Goal: Task Accomplishment & Management: Manage account settings

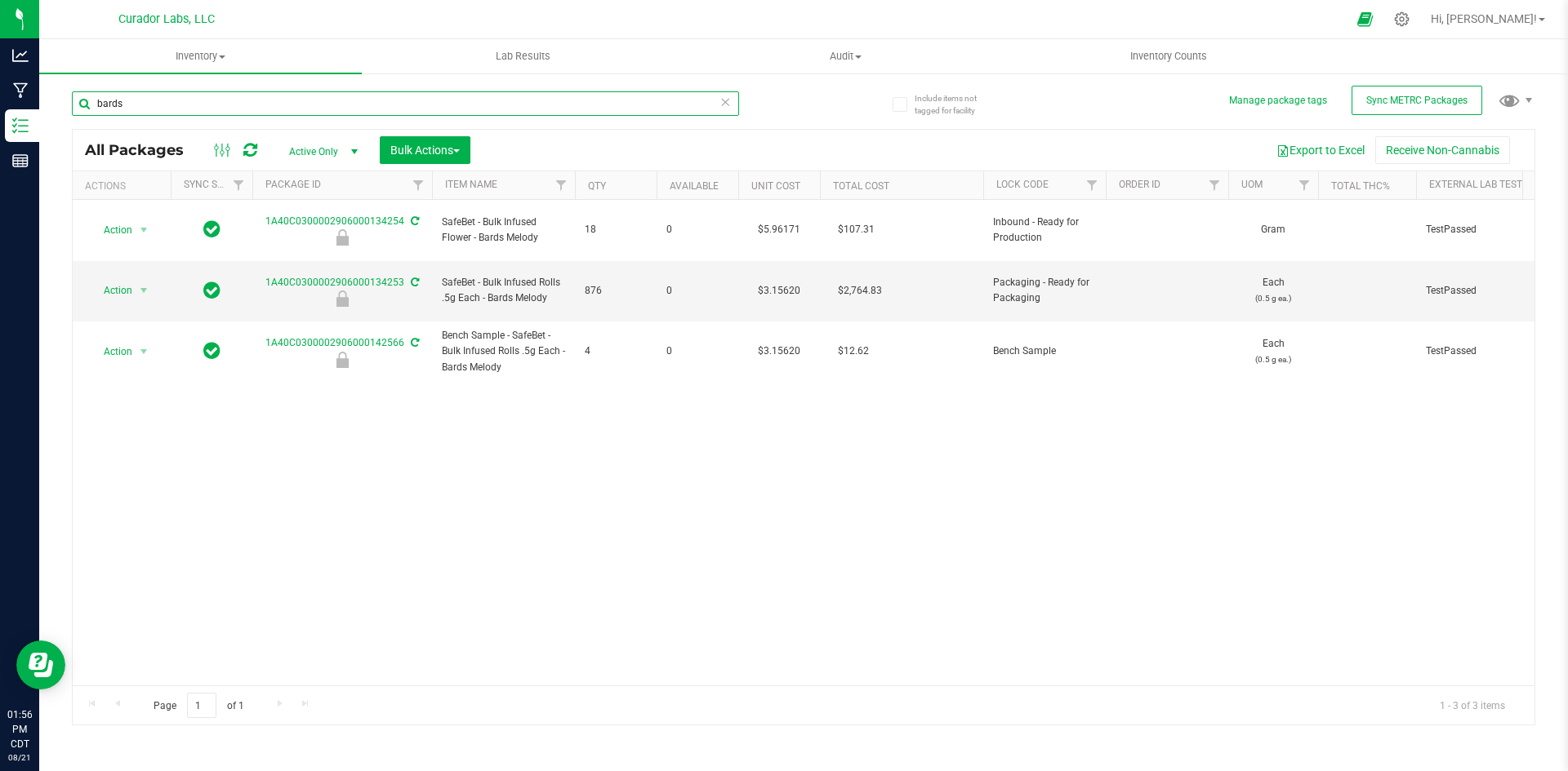
click at [158, 102] on input "bards" at bounding box center [405, 103] width 667 height 24
type input "169991"
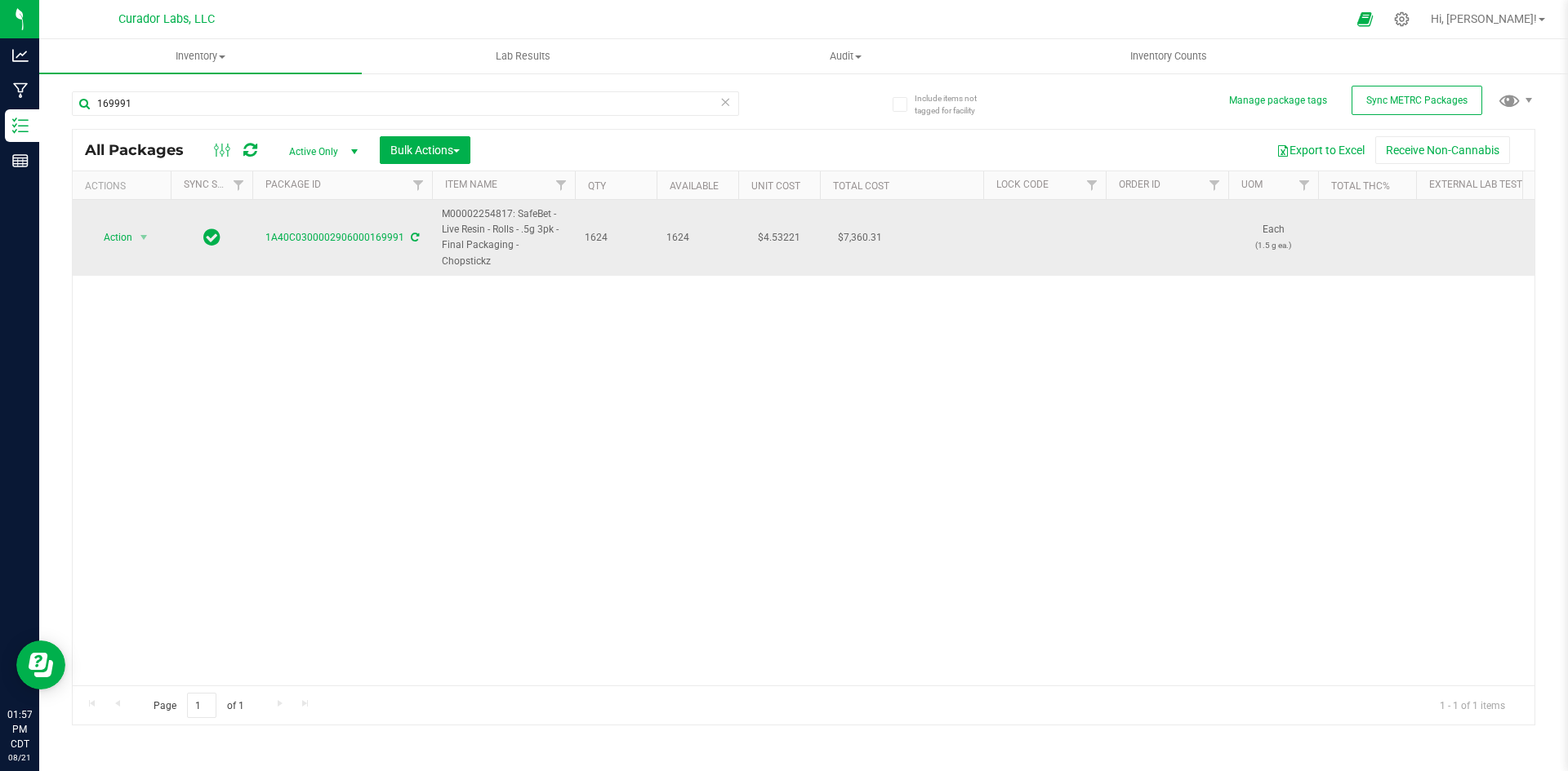
drag, startPoint x: 468, startPoint y: 257, endPoint x: 426, endPoint y: 211, distance: 62.3
copy tr "M00002254817: SafeBet - Live Resin - Rolls - .5g 3pk - Final Packaging - Chopst…"
click at [122, 241] on span "Action" at bounding box center [111, 237] width 44 height 23
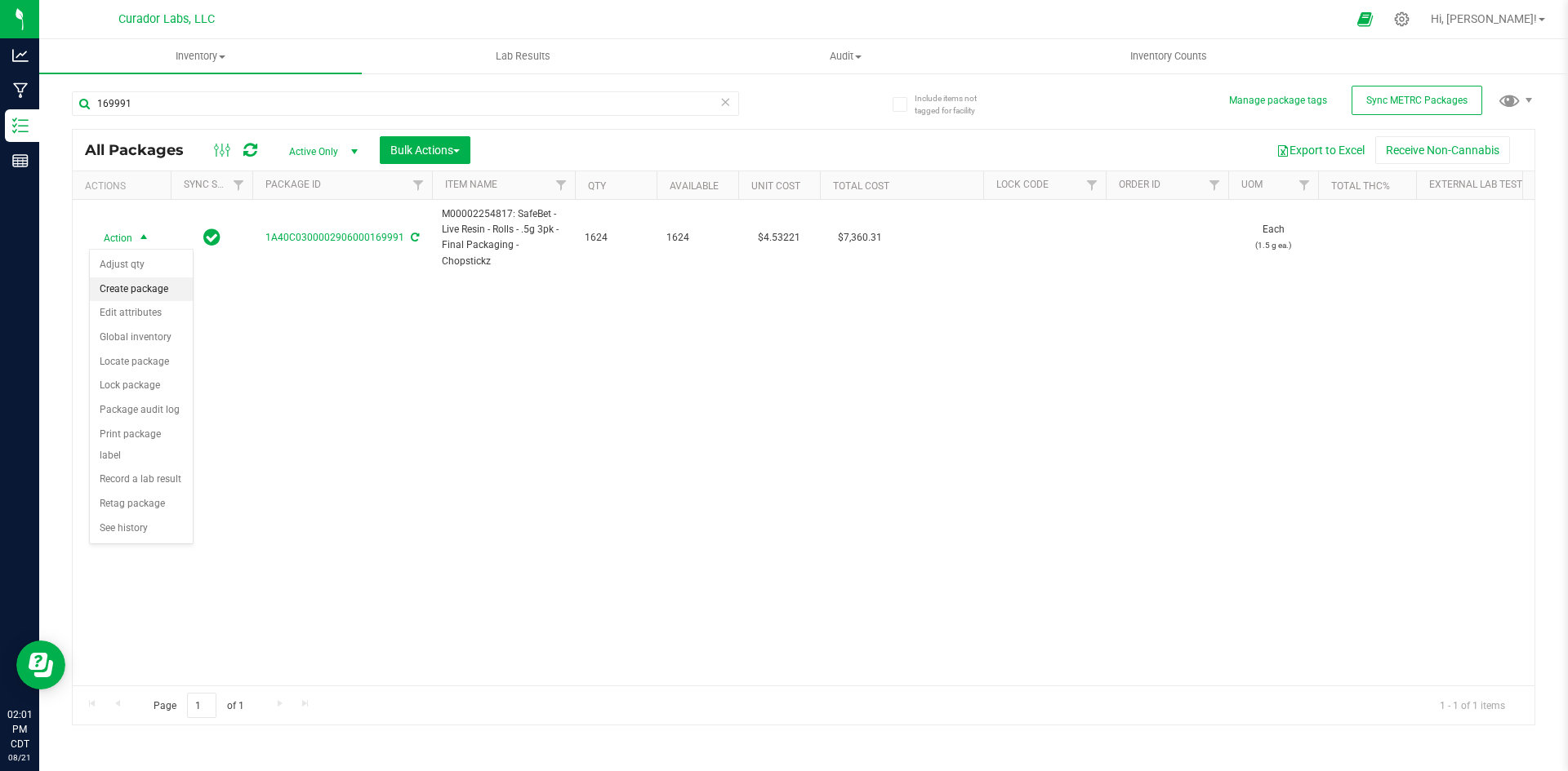
click at [118, 294] on li "Create package" at bounding box center [141, 289] width 103 height 24
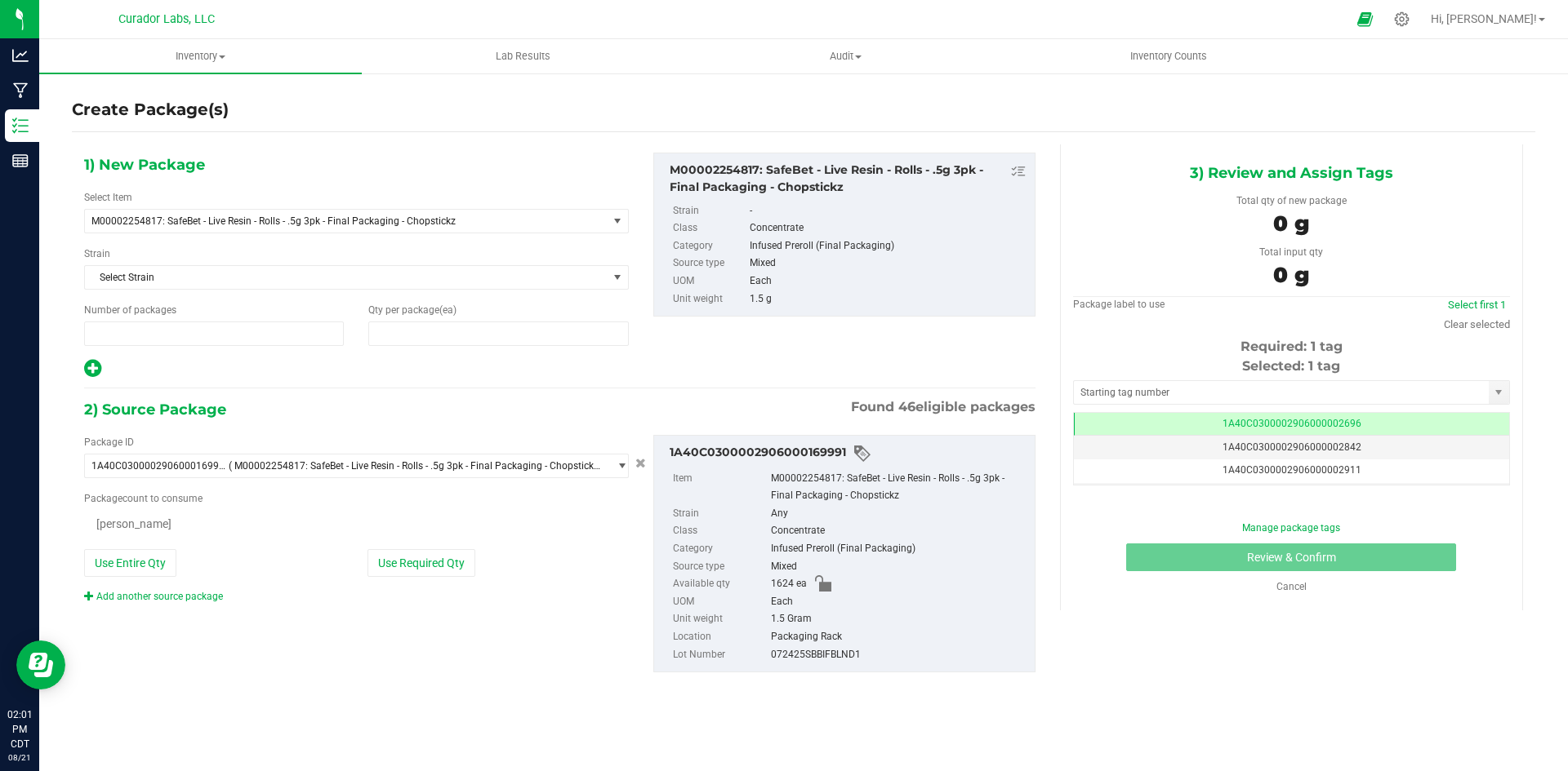
type input "1"
type input "0"
click at [405, 330] on span at bounding box center [498, 333] width 260 height 24
type input "24"
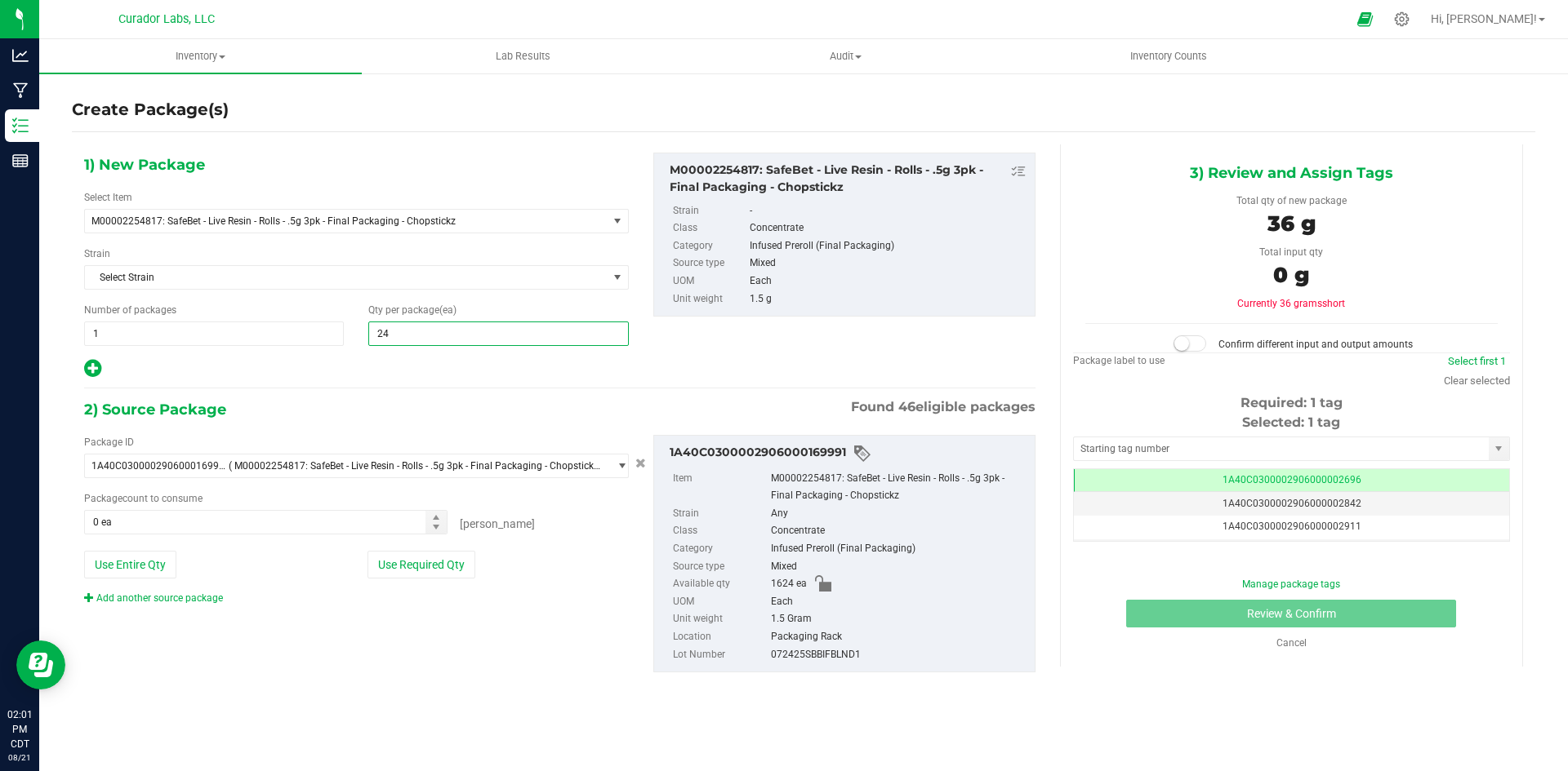
click at [99, 364] on icon at bounding box center [92, 369] width 17 height 21
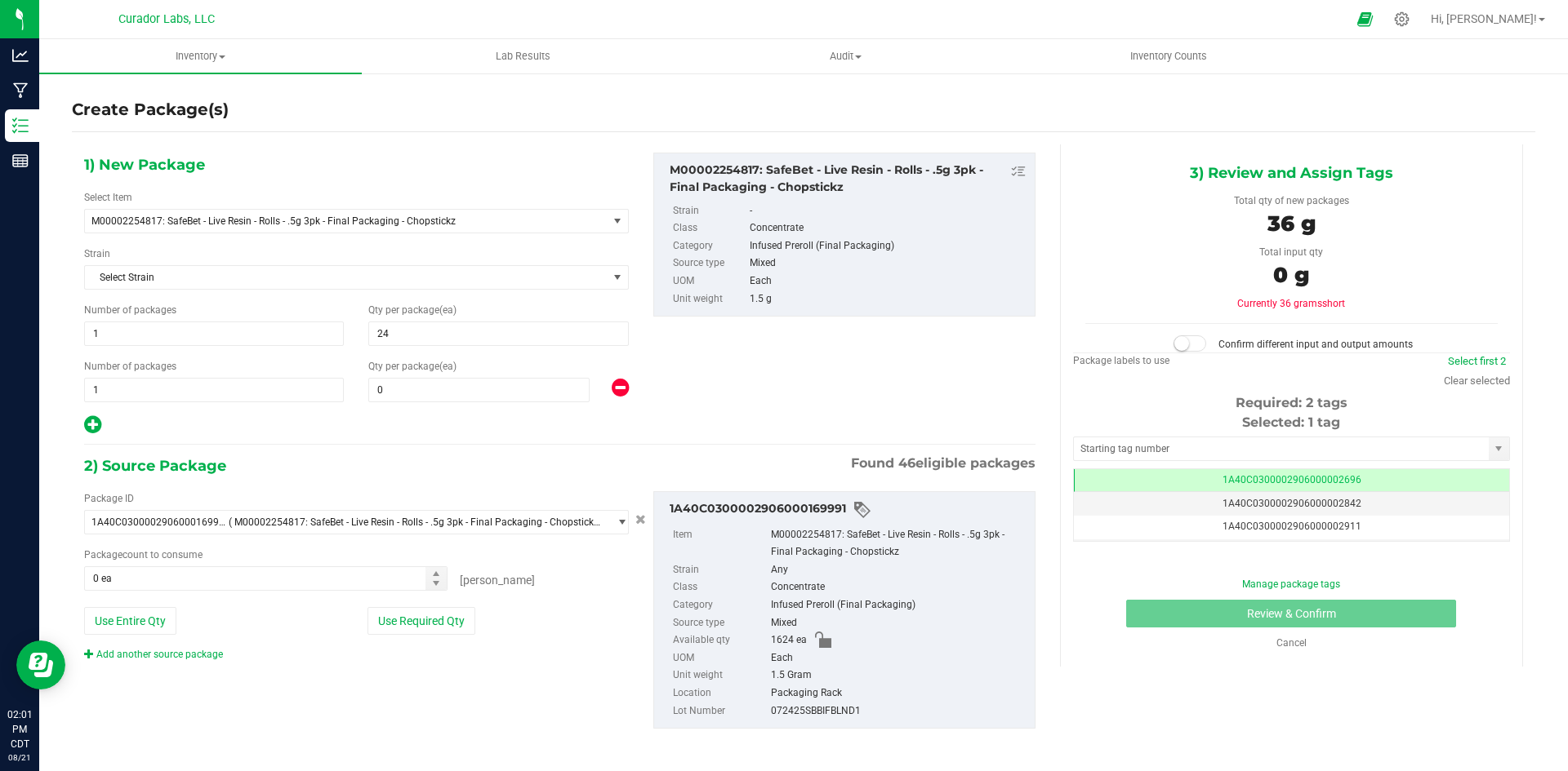
type input "24"
drag, startPoint x: 117, startPoint y: 387, endPoint x: 66, endPoint y: 385, distance: 51.0
click at [66, 385] on div "Create Package(s) 1) New Package Select Item M00002254817: SafeBet - Live Resin…" at bounding box center [804, 327] width 1529 height 510
type input "64"
click at [435, 381] on input "0" at bounding box center [479, 390] width 220 height 23
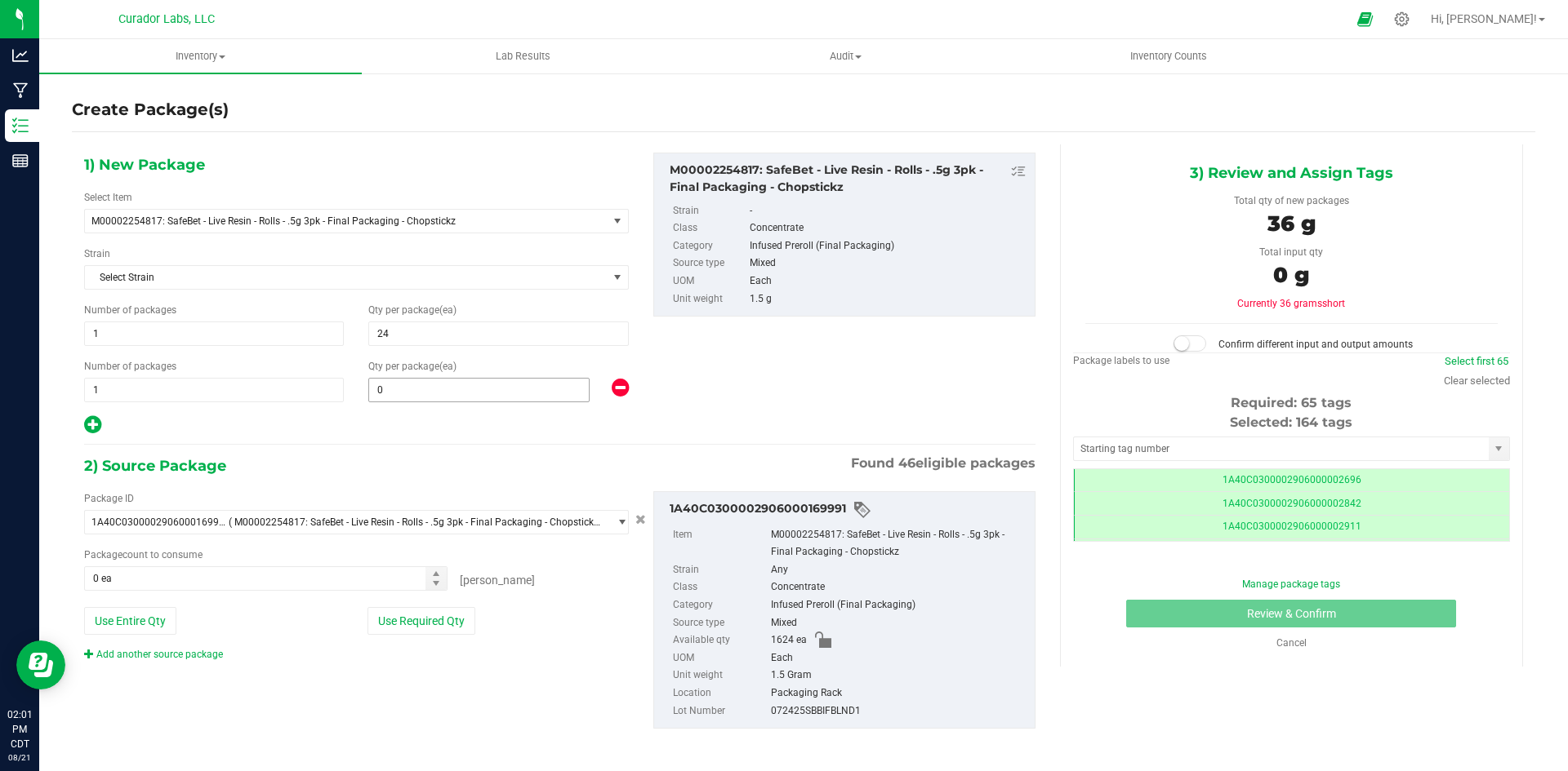
type input "64"
type input "25"
click at [140, 623] on button "Use Entire Qty" at bounding box center [129, 621] width 92 height 28
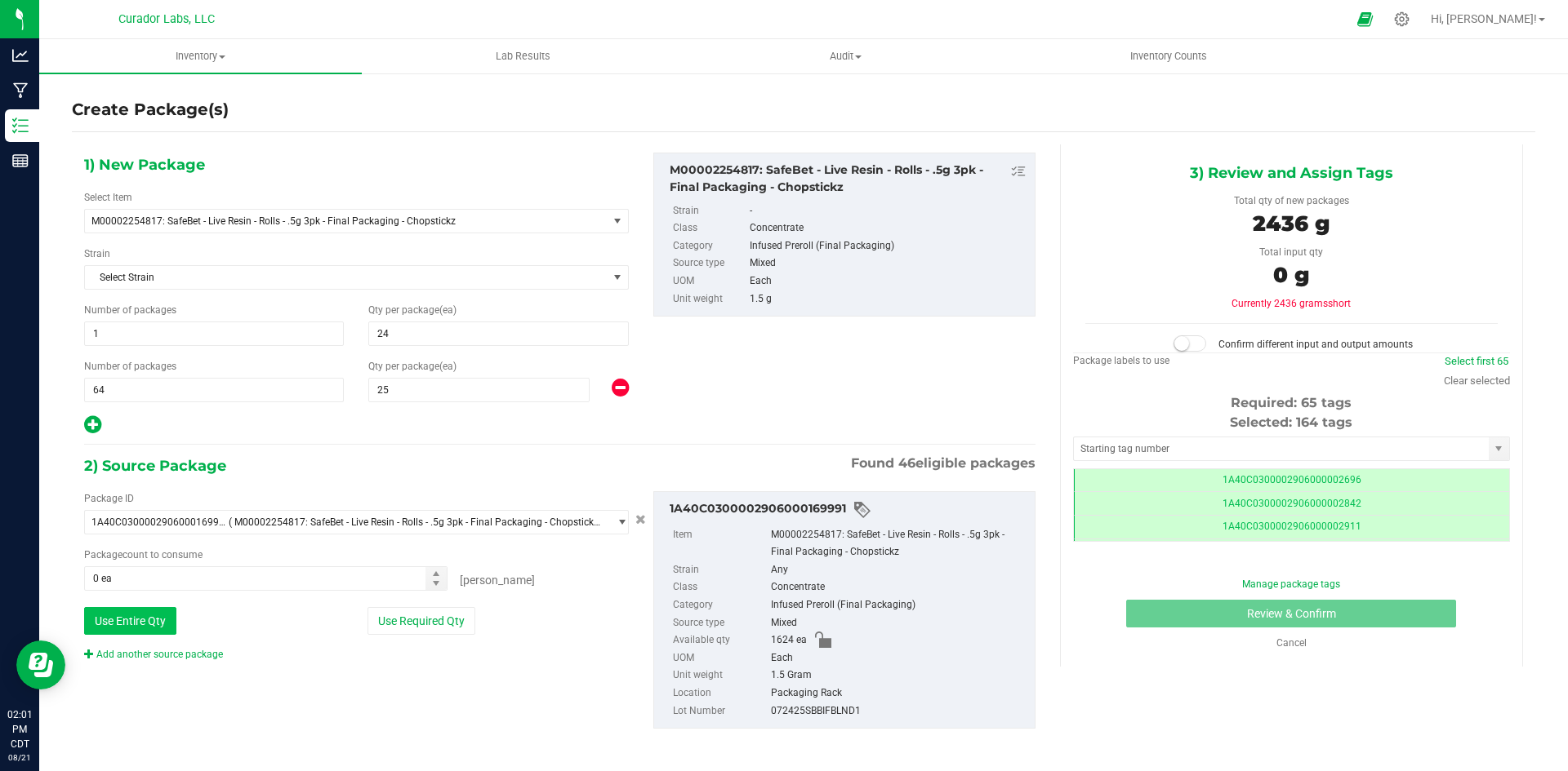
type input "1624 ea"
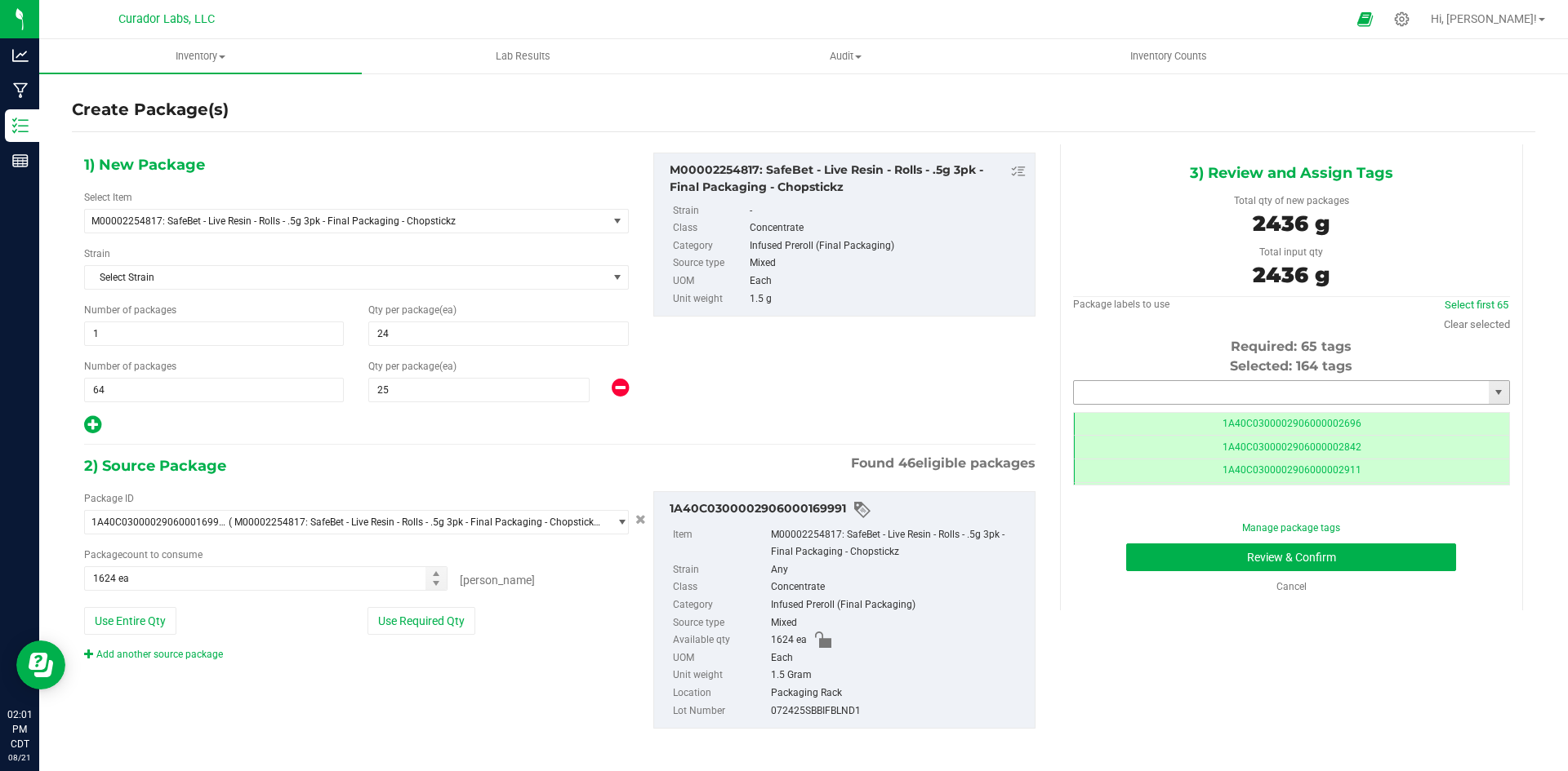
click at [1179, 389] on input "text" at bounding box center [1281, 393] width 415 height 23
click at [1163, 417] on li "1A40C0300002906000167023" at bounding box center [1281, 419] width 431 height 24
type input "1A40C0300002906000167023"
click at [1164, 558] on button "Review & Confirm" at bounding box center [1291, 557] width 330 height 28
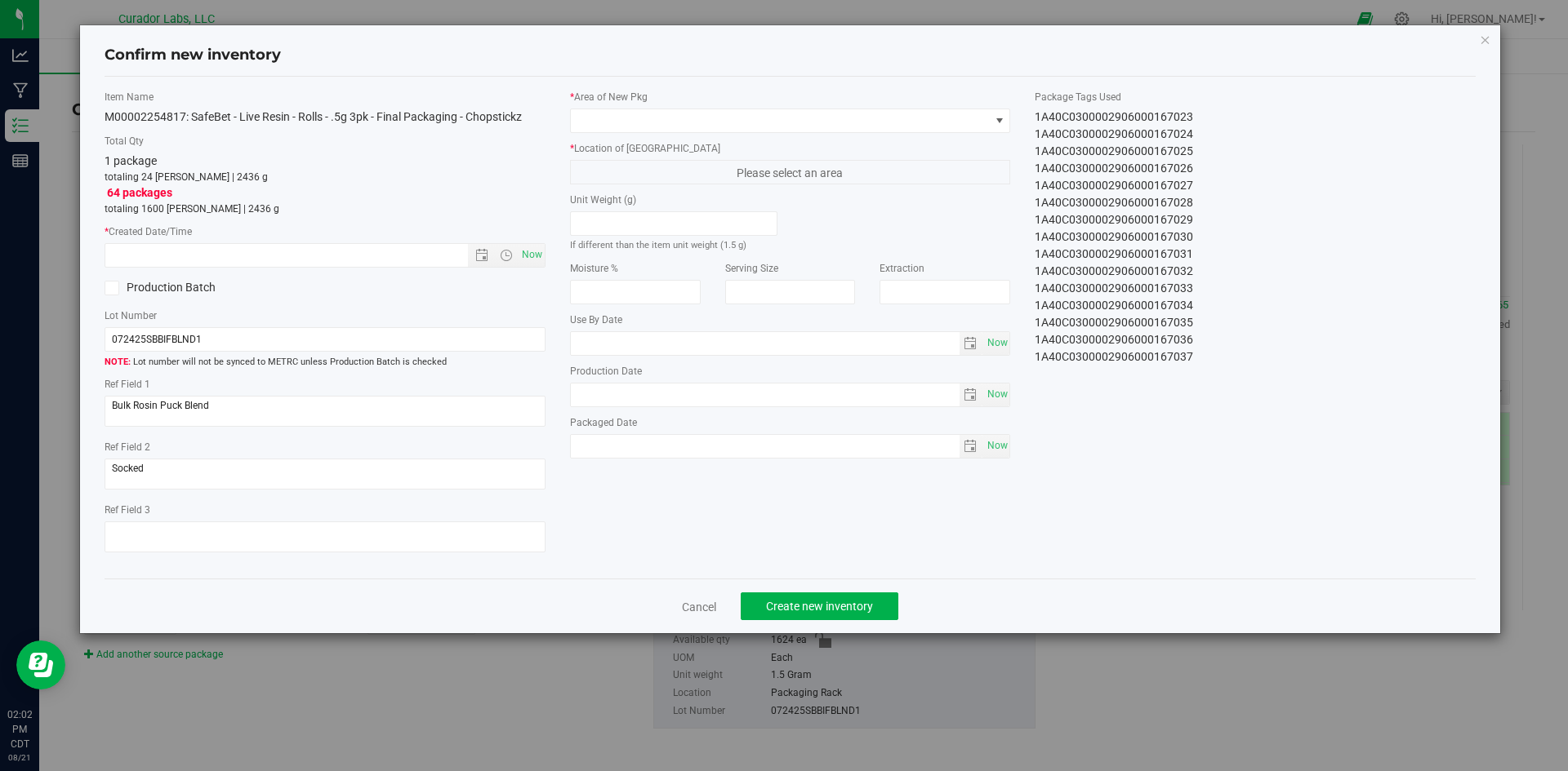
type input "[DATE]"
click at [521, 253] on span "Now" at bounding box center [531, 255] width 28 height 24
type input "[DATE] 2:02 PM"
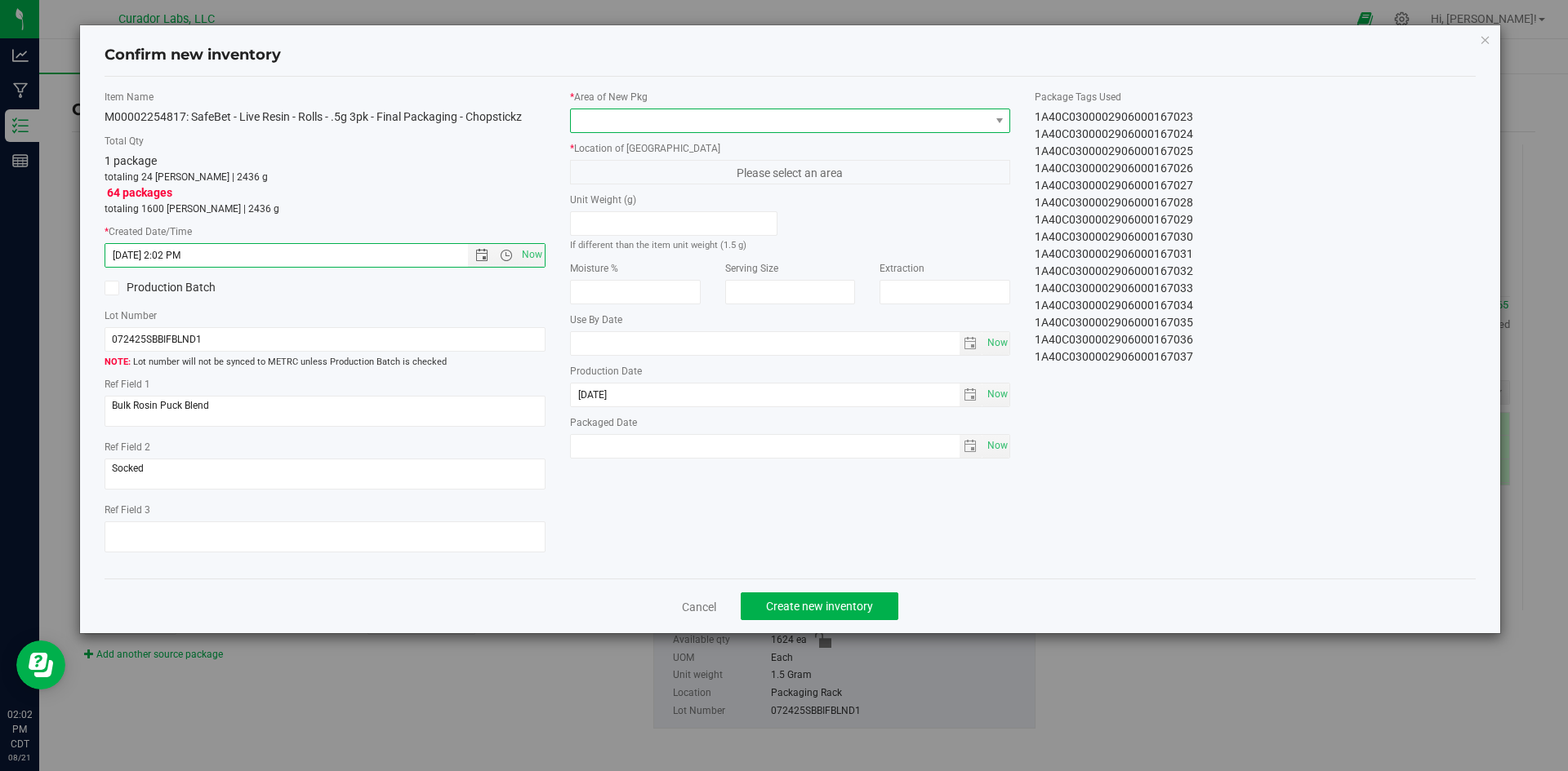
click at [630, 120] on span at bounding box center [780, 121] width 419 height 23
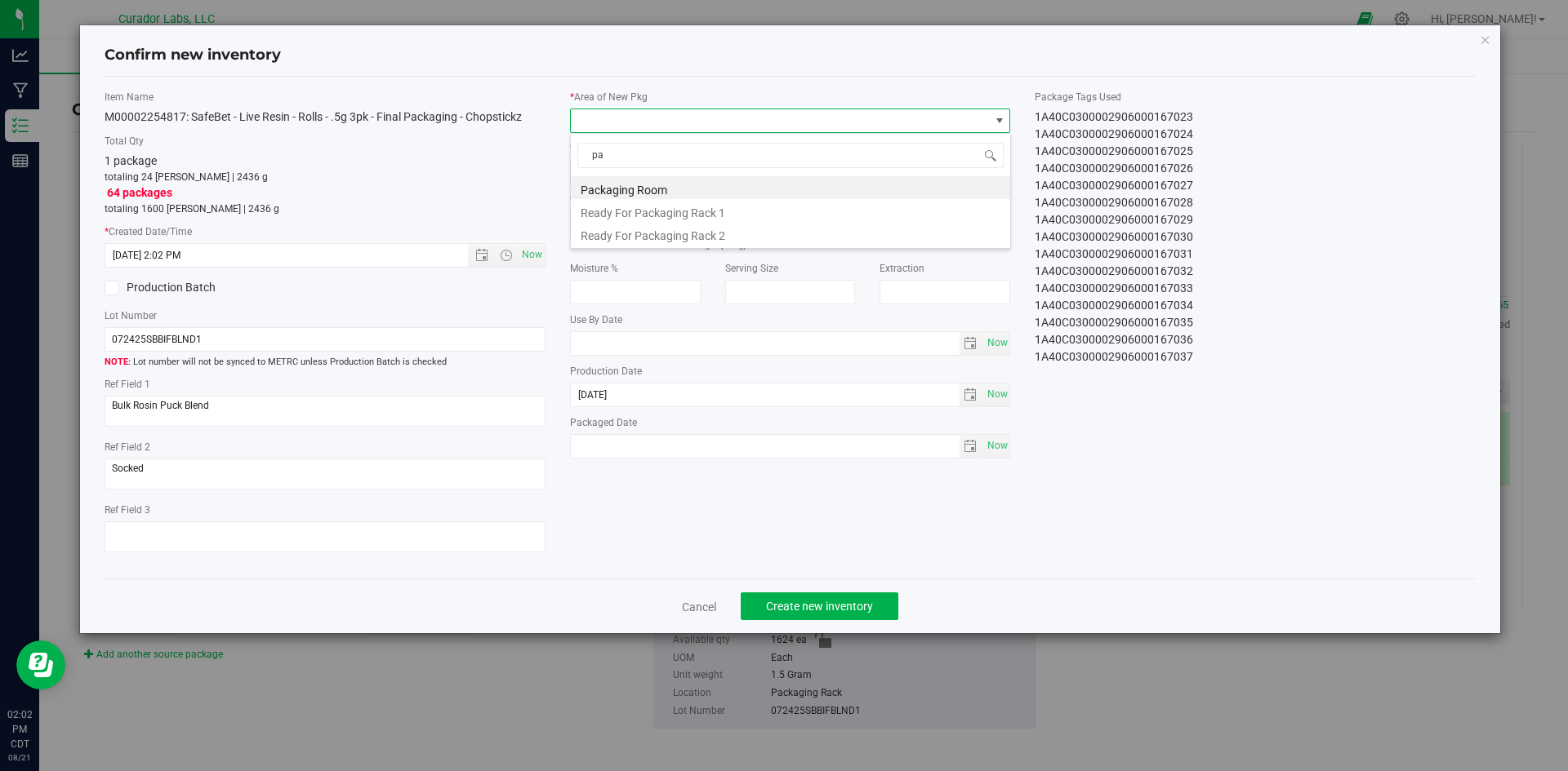
type input "p"
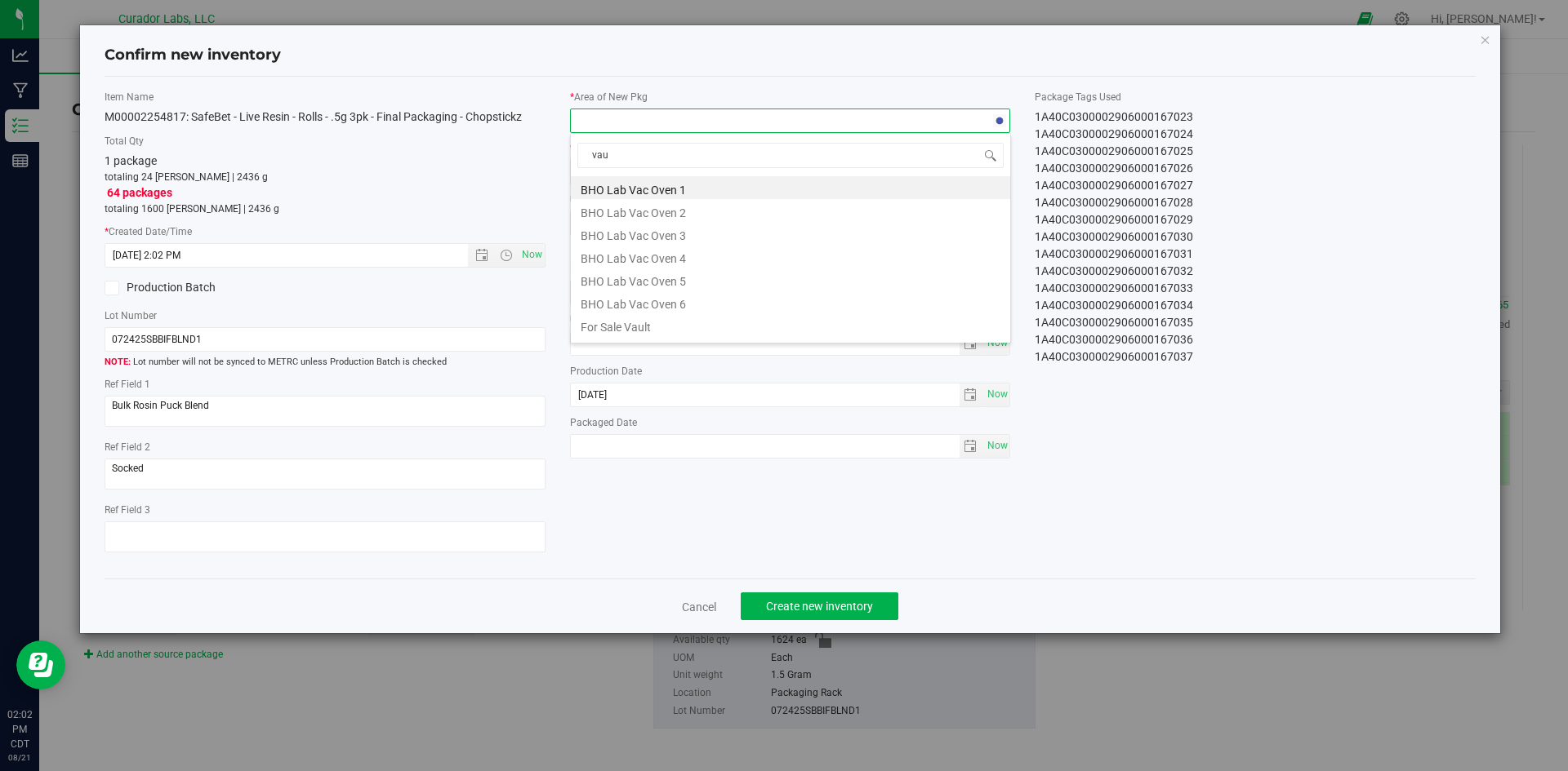
type input "vaul"
click at [613, 302] on li "Vault" at bounding box center [790, 303] width 439 height 23
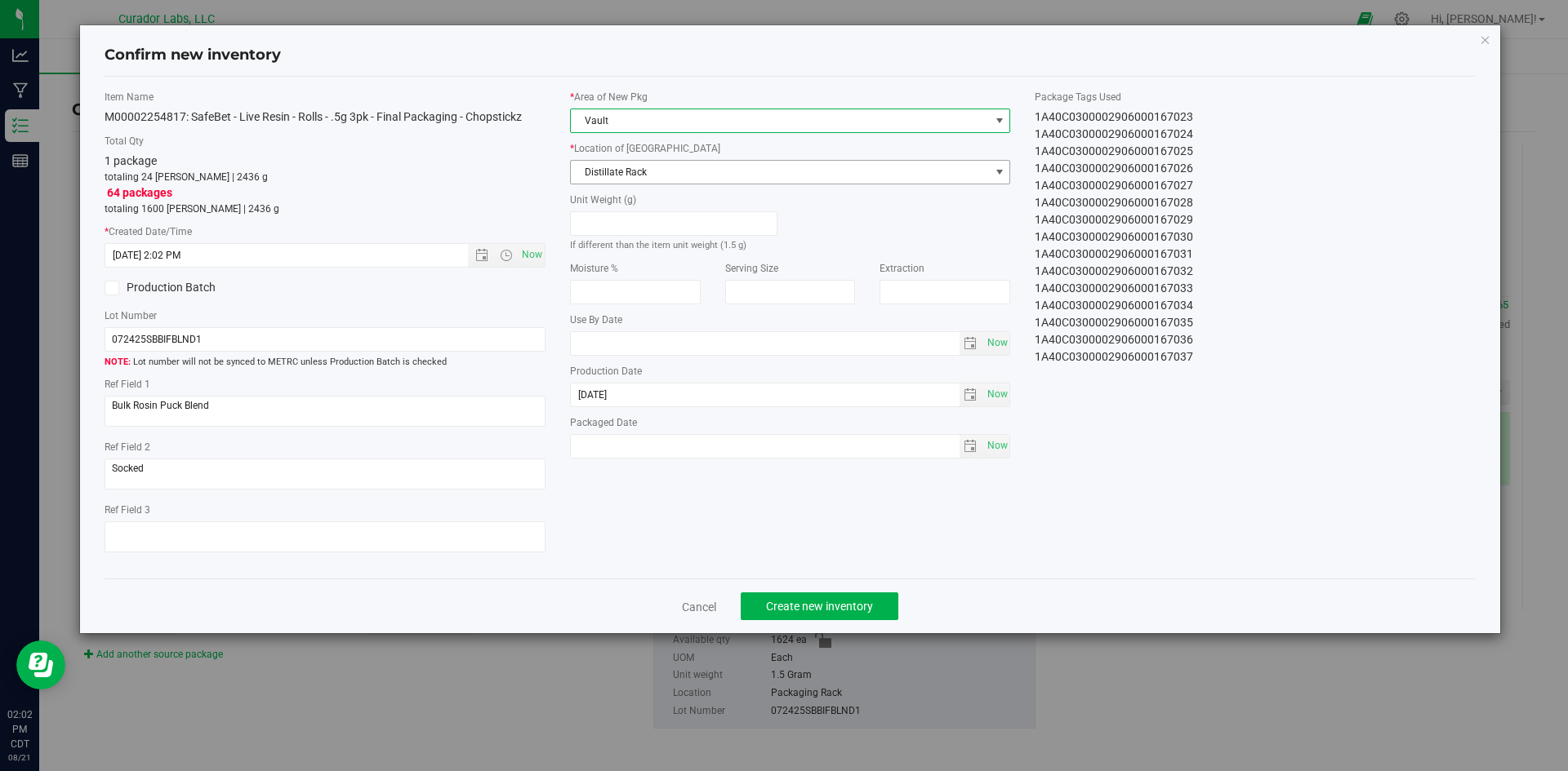
click at [622, 162] on span "Distillate Rack" at bounding box center [780, 172] width 419 height 23
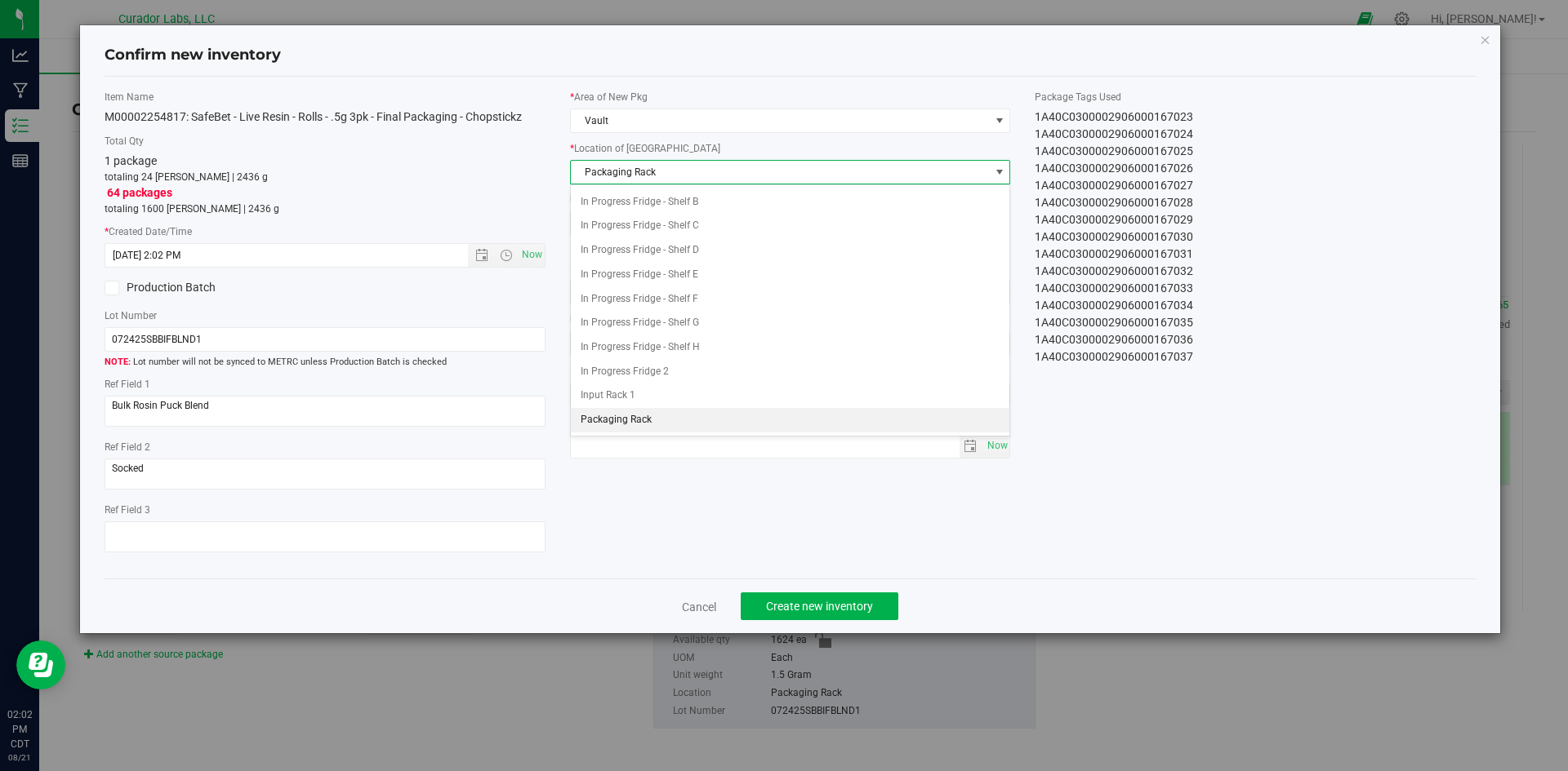
click at [622, 170] on span "Packaging Rack" at bounding box center [780, 172] width 419 height 23
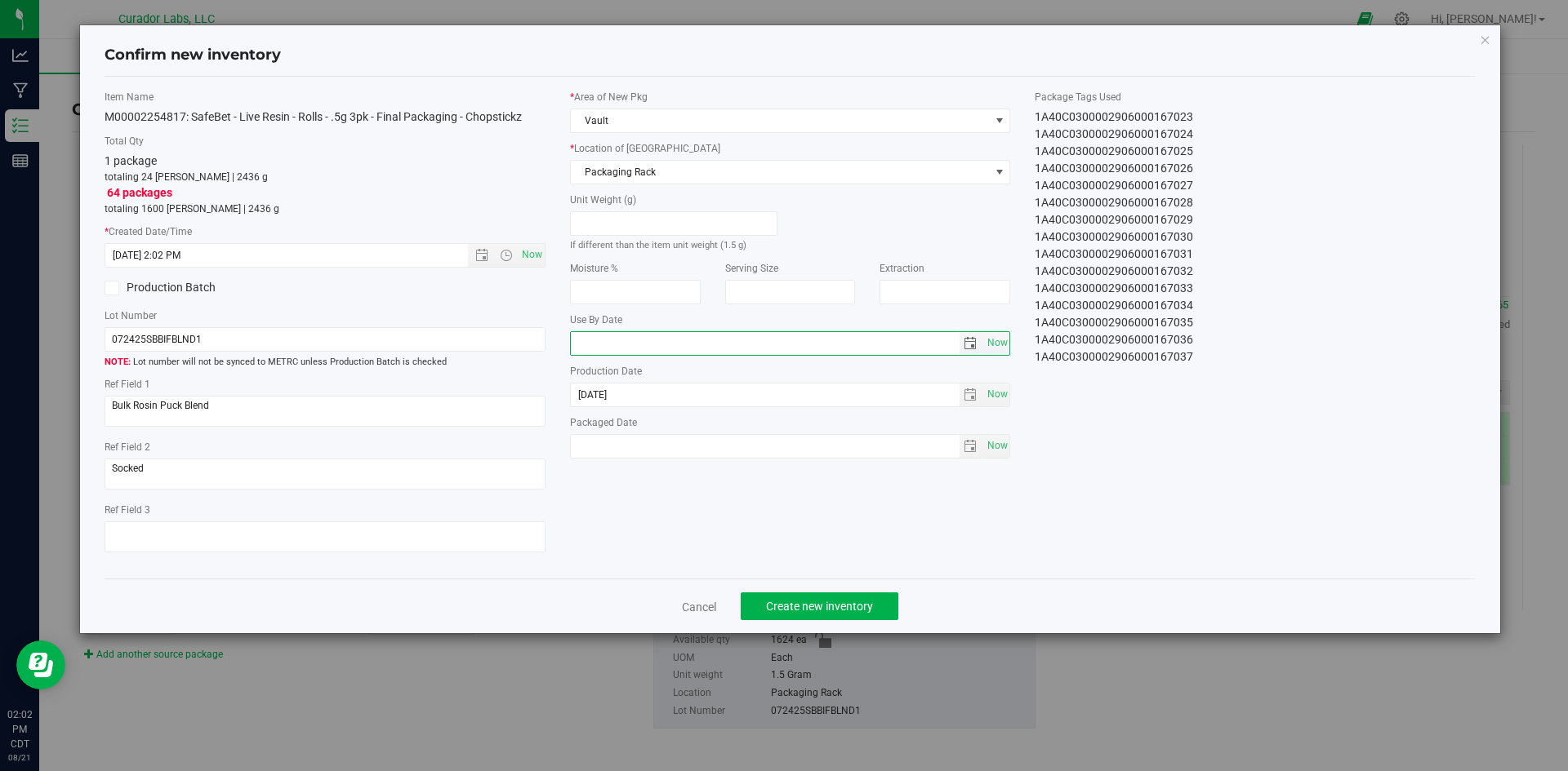
click at [622, 342] on input "text" at bounding box center [764, 344] width 388 height 23
type input "[DATE]"
click at [997, 446] on span "Now" at bounding box center [997, 446] width 28 height 24
type input "[DATE]"
click at [881, 608] on button "Create new inventory" at bounding box center [820, 606] width 158 height 28
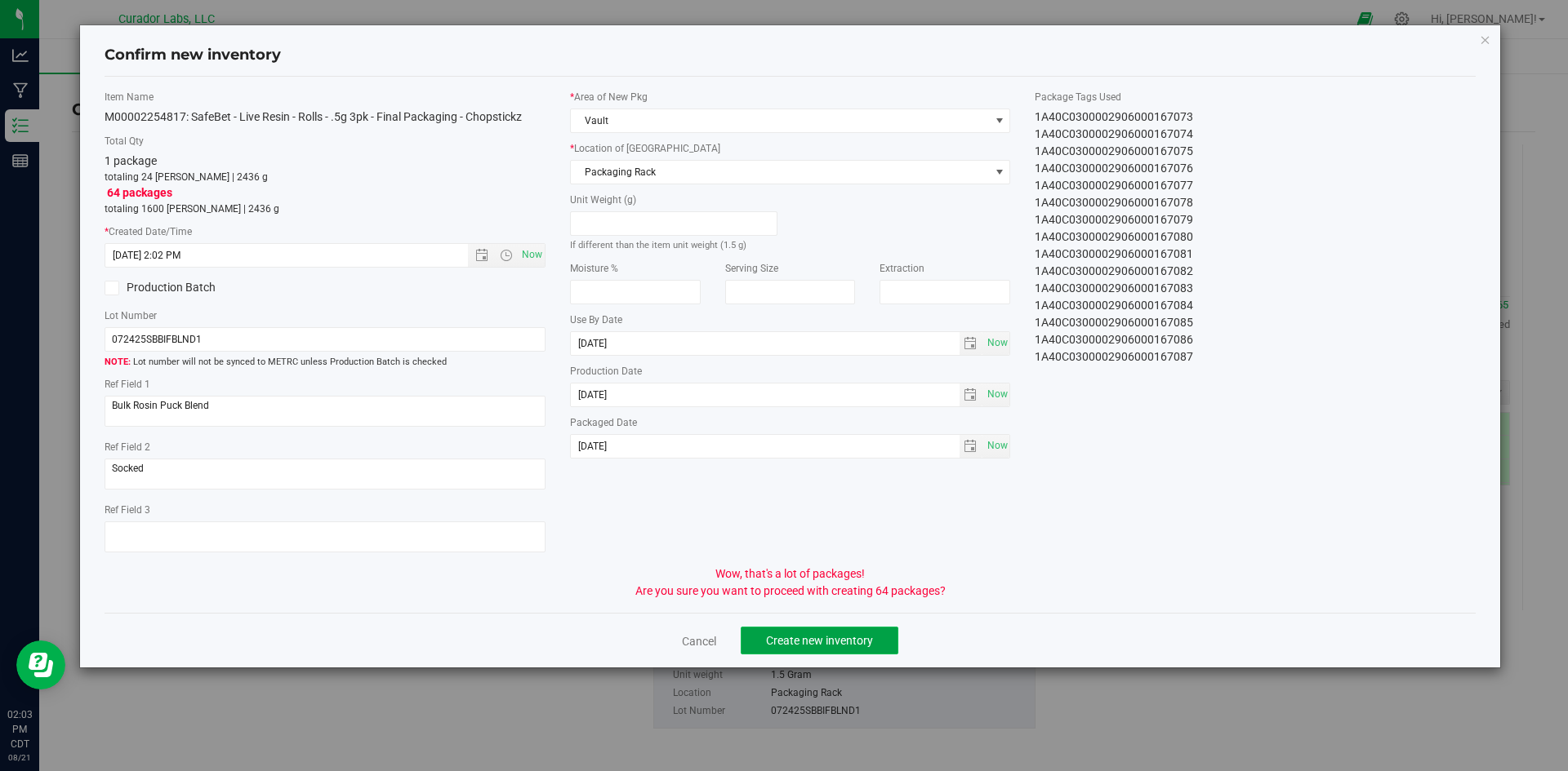
click at [850, 640] on span "Create new inventory" at bounding box center [820, 641] width 107 height 13
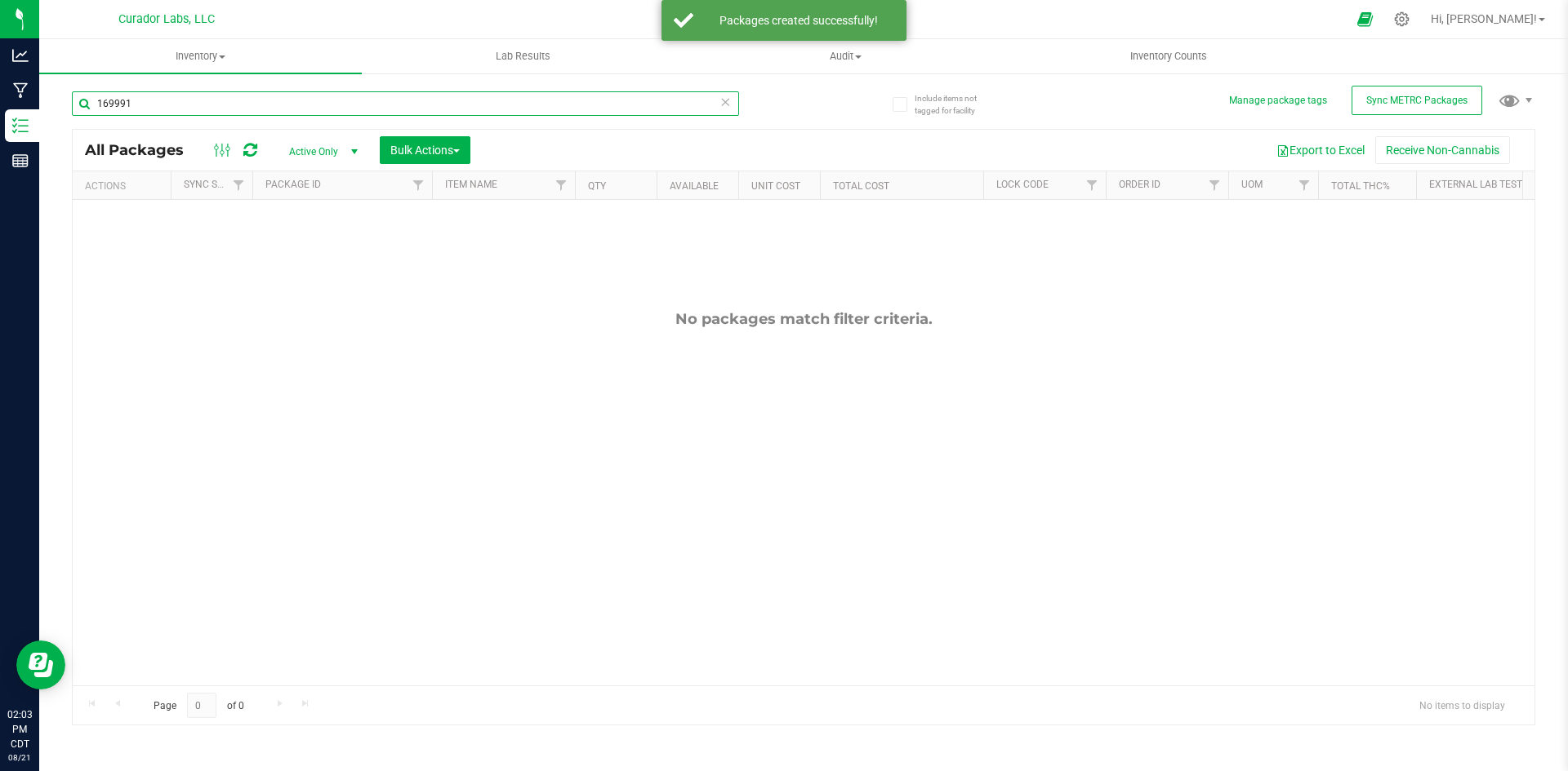
drag, startPoint x: 139, startPoint y: 104, endPoint x: 93, endPoint y: 102, distance: 46.0
click at [93, 102] on input "169991" at bounding box center [405, 103] width 667 height 24
paste input "M00002254817: SafeBet - Live Resin - Rolls - .5g 3pk - Final Packaging - Chopst…"
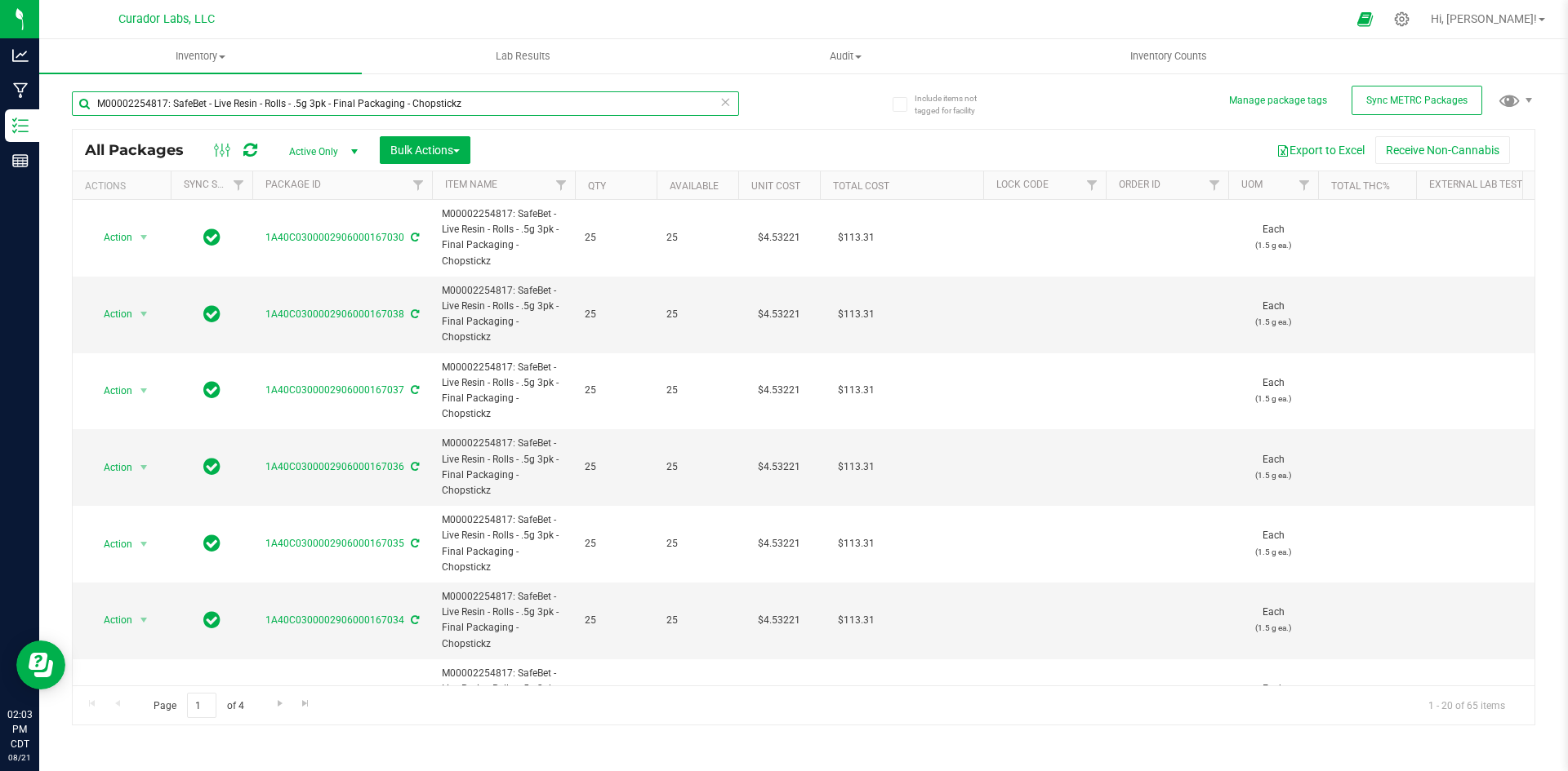
type input "M00002254817: SafeBet - Live Resin - Rolls - .5g 3pk - Final Packaging - Chopst…"
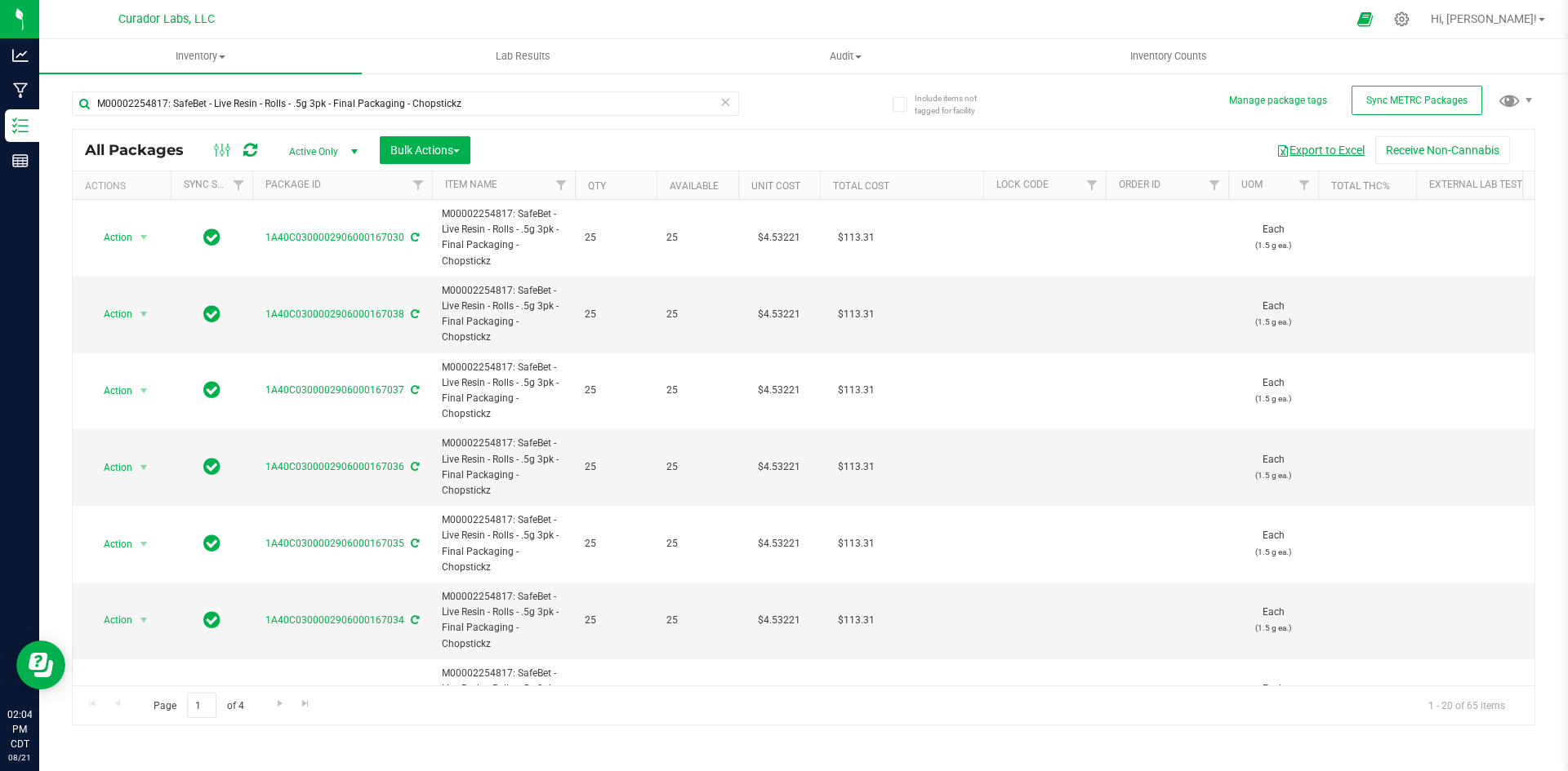
click at [1347, 149] on button "Export to Excel" at bounding box center [1321, 150] width 110 height 28
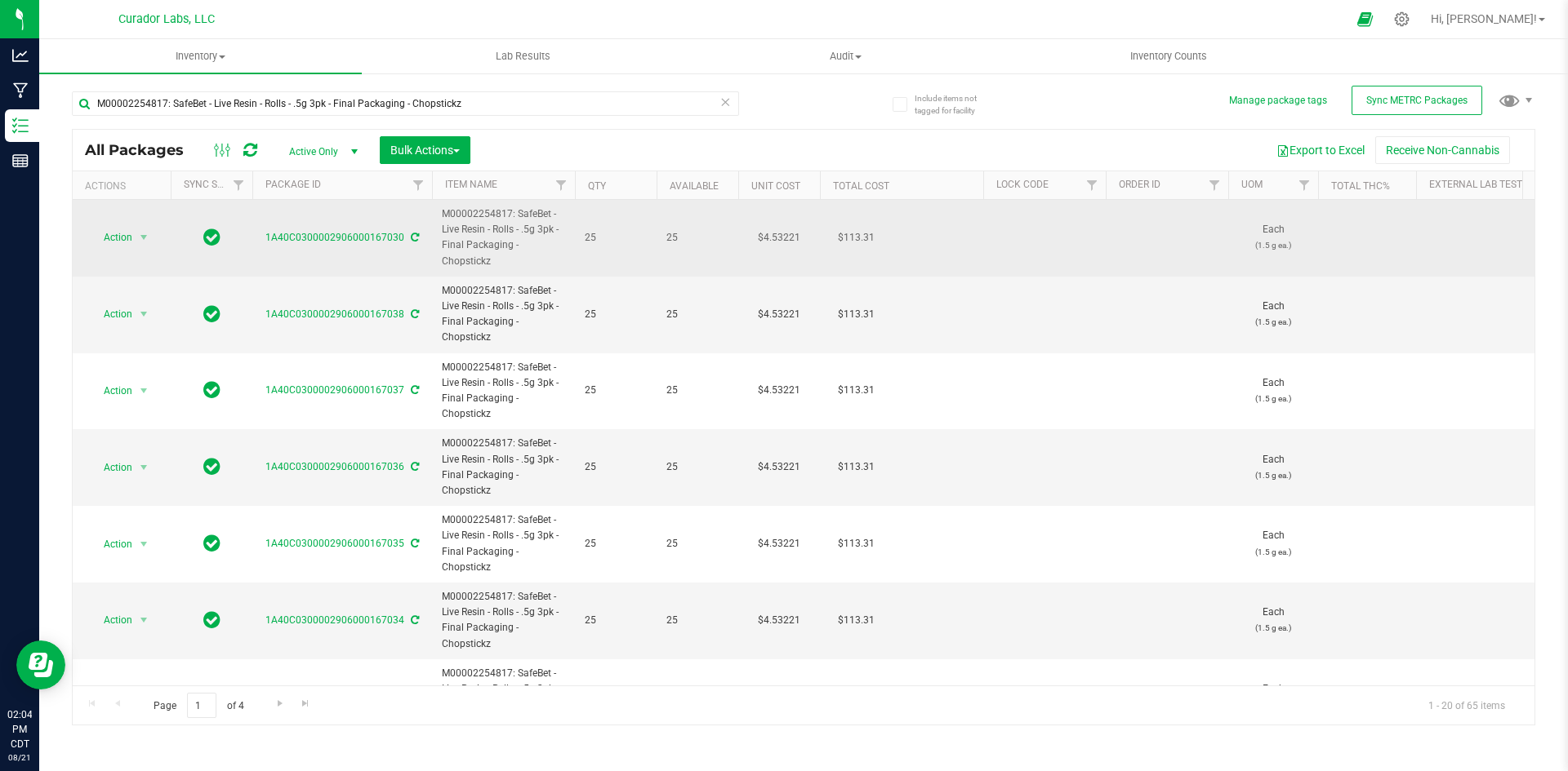
drag, startPoint x: 495, startPoint y: 257, endPoint x: 443, endPoint y: 205, distance: 73.5
click at [443, 205] on td "M00002254817: SafeBet - Live Resin - Rolls - .5g 3pk - Final Packaging - Chopst…" at bounding box center [504, 238] width 143 height 77
copy span "M00002254817: SafeBet - Live Resin - Rolls - .5g 3pk - Final Packaging - Chopst…"
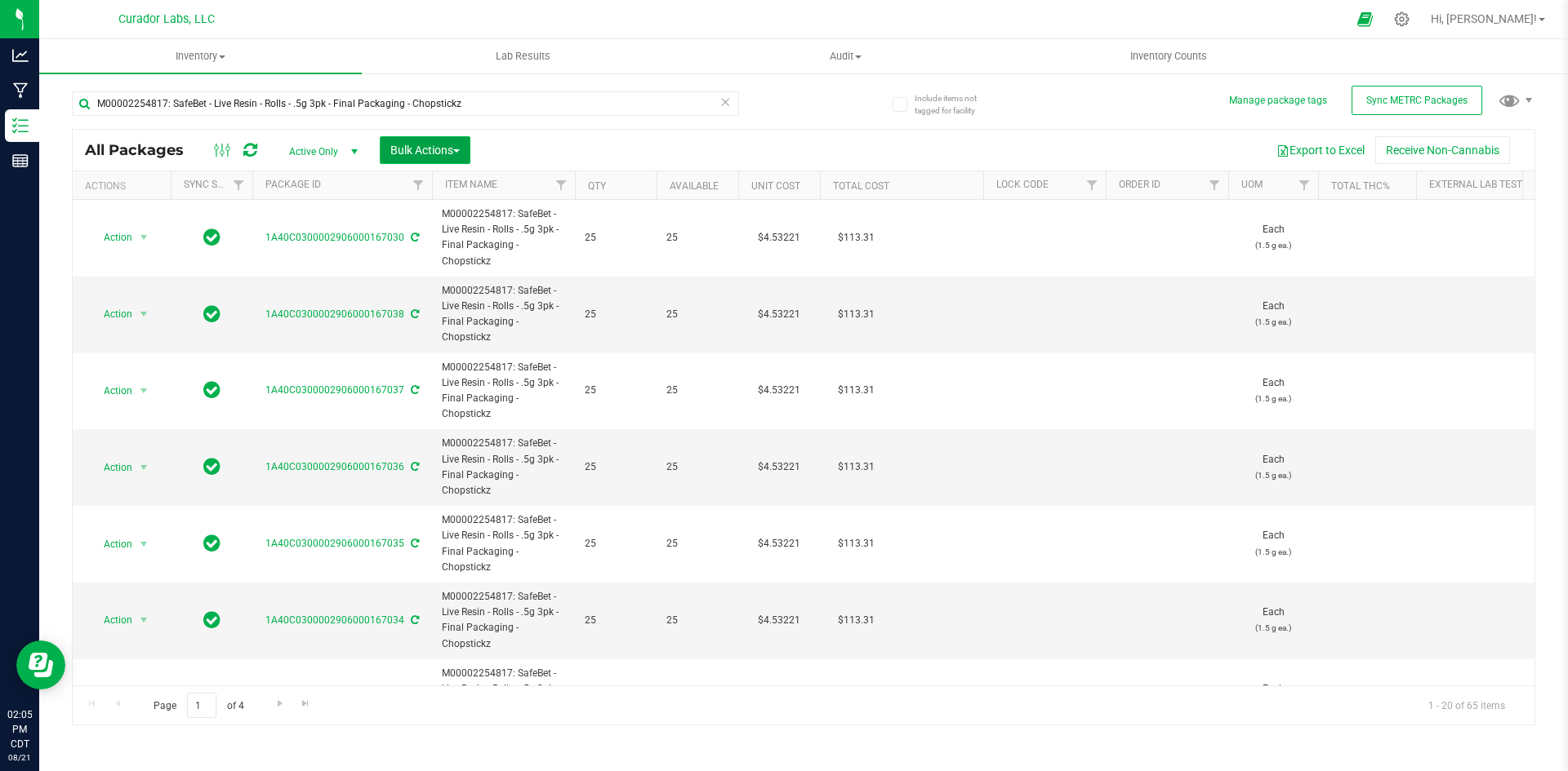
click at [423, 159] on button "Bulk Actions" at bounding box center [425, 150] width 91 height 28
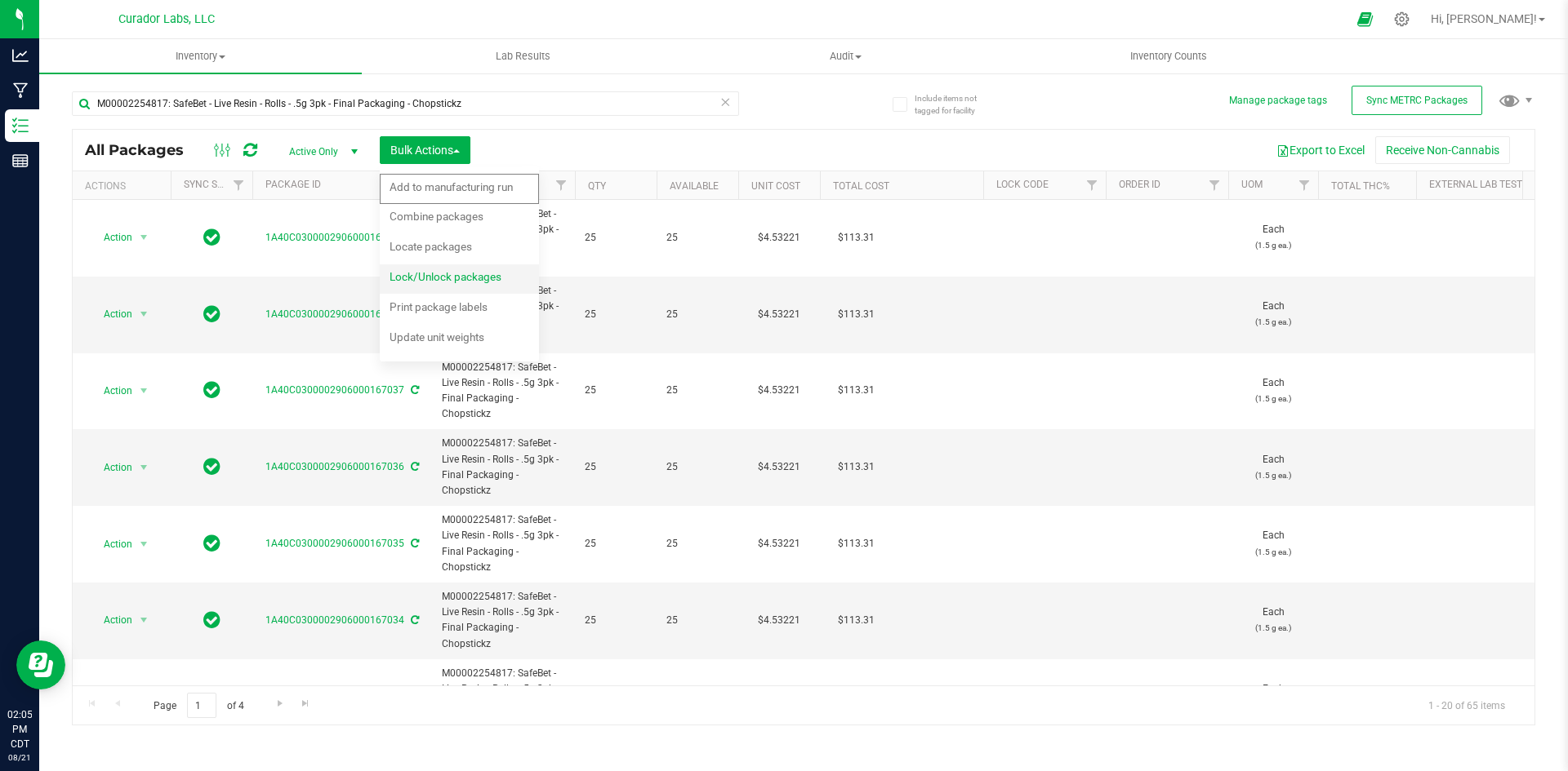
click at [446, 286] on div "Lock/Unlock packages" at bounding box center [456, 278] width 134 height 26
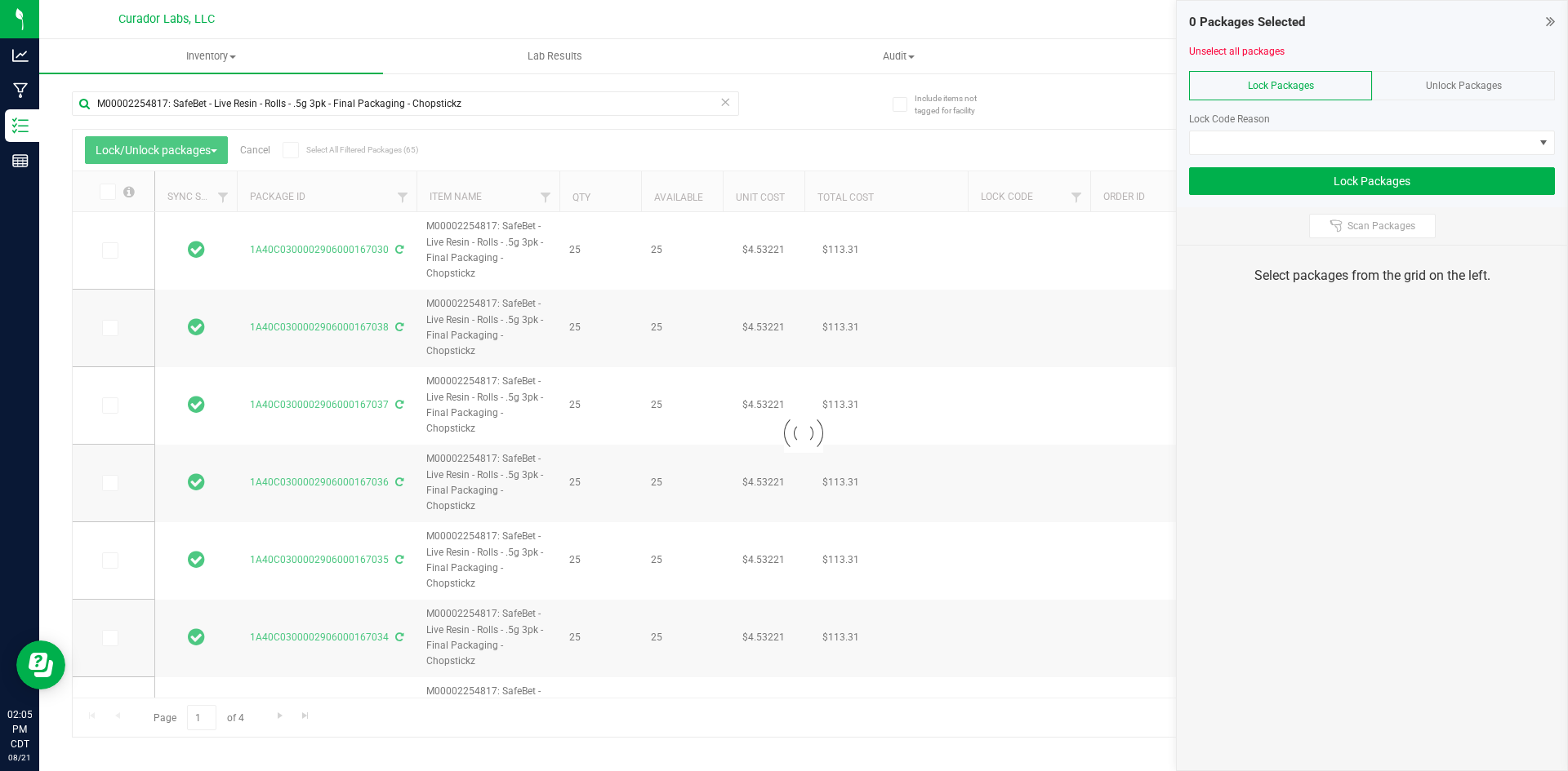
type input "[DATE]"
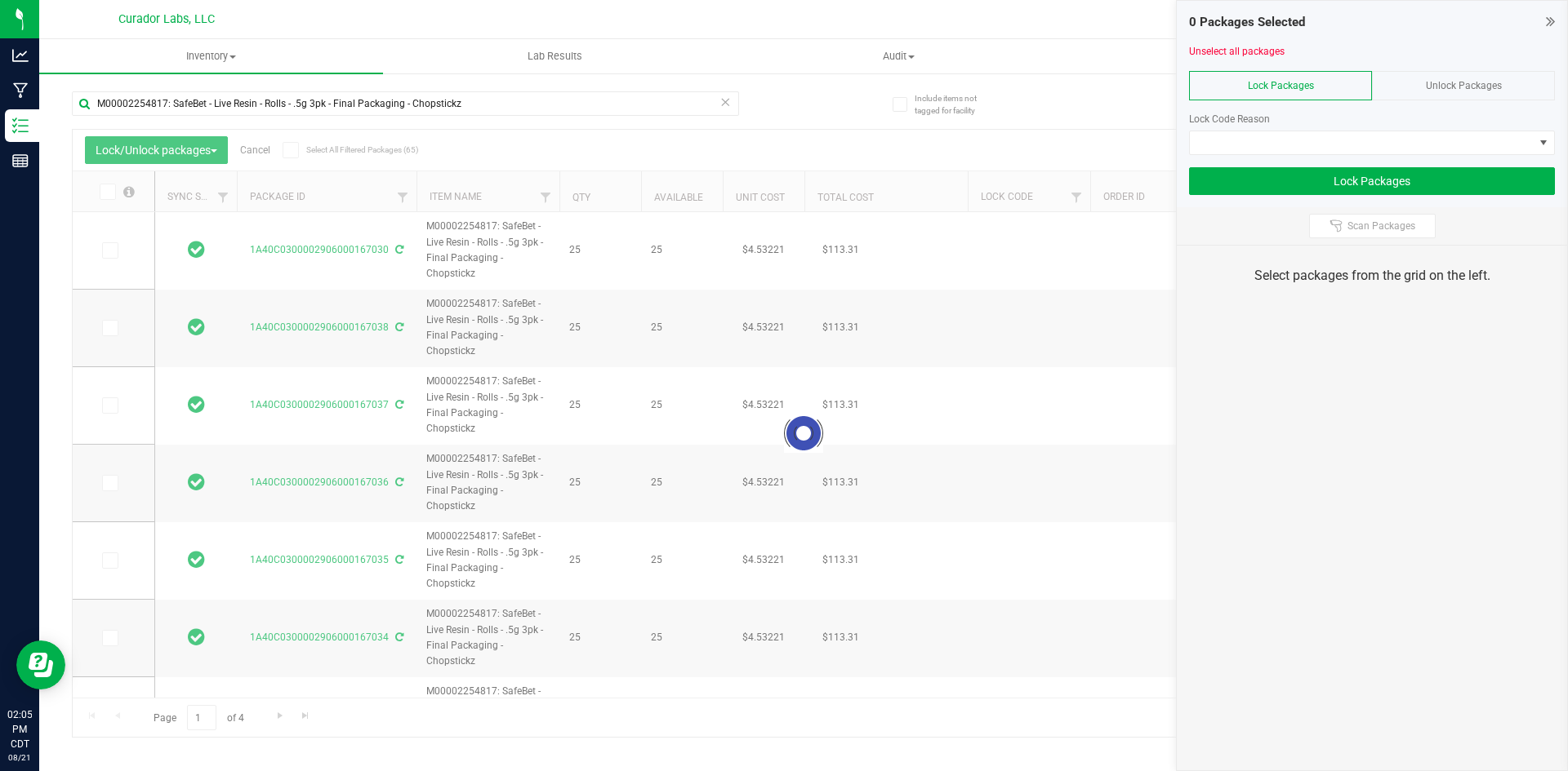
type input "[DATE]"
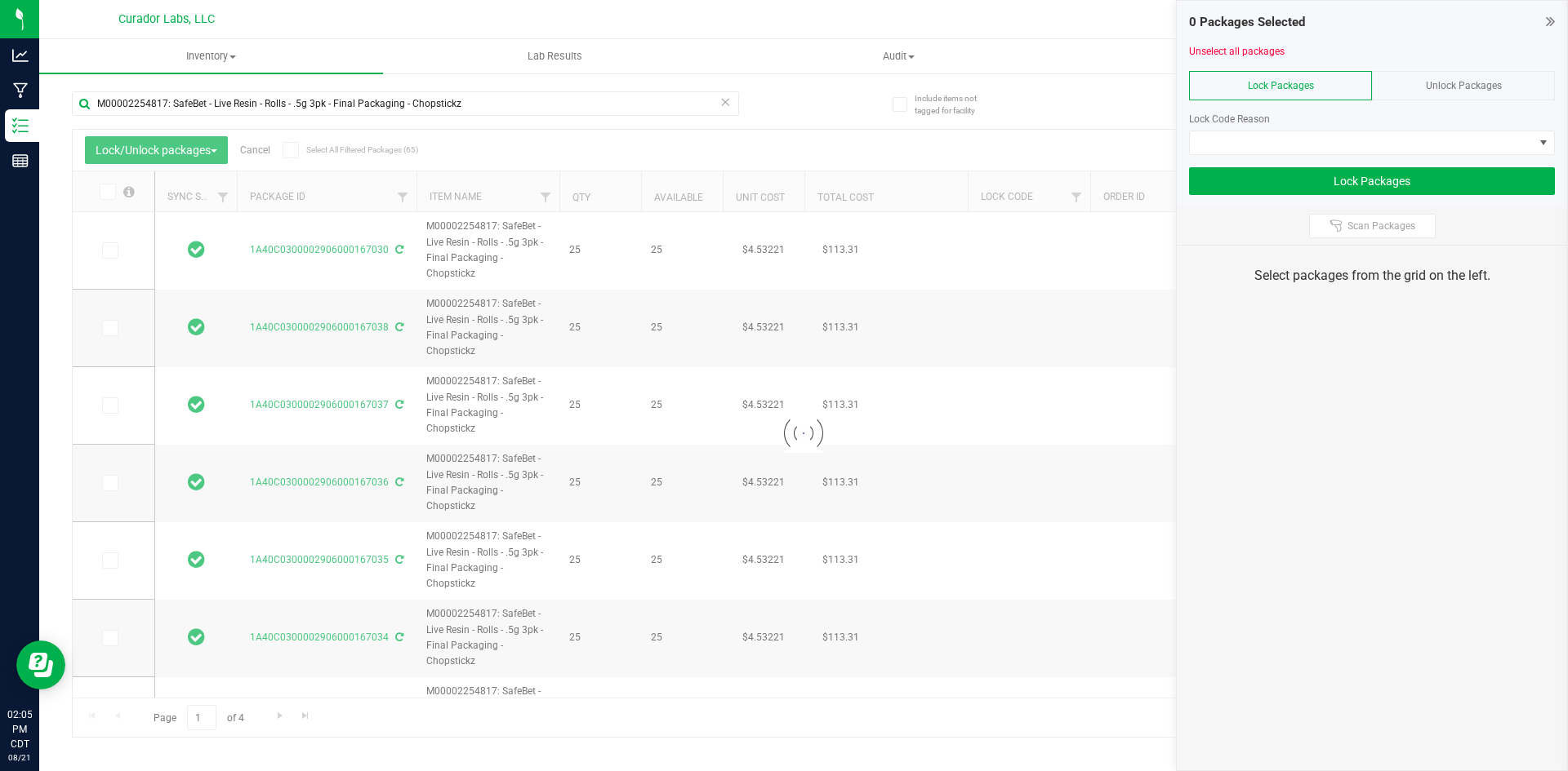
type input "[DATE]"
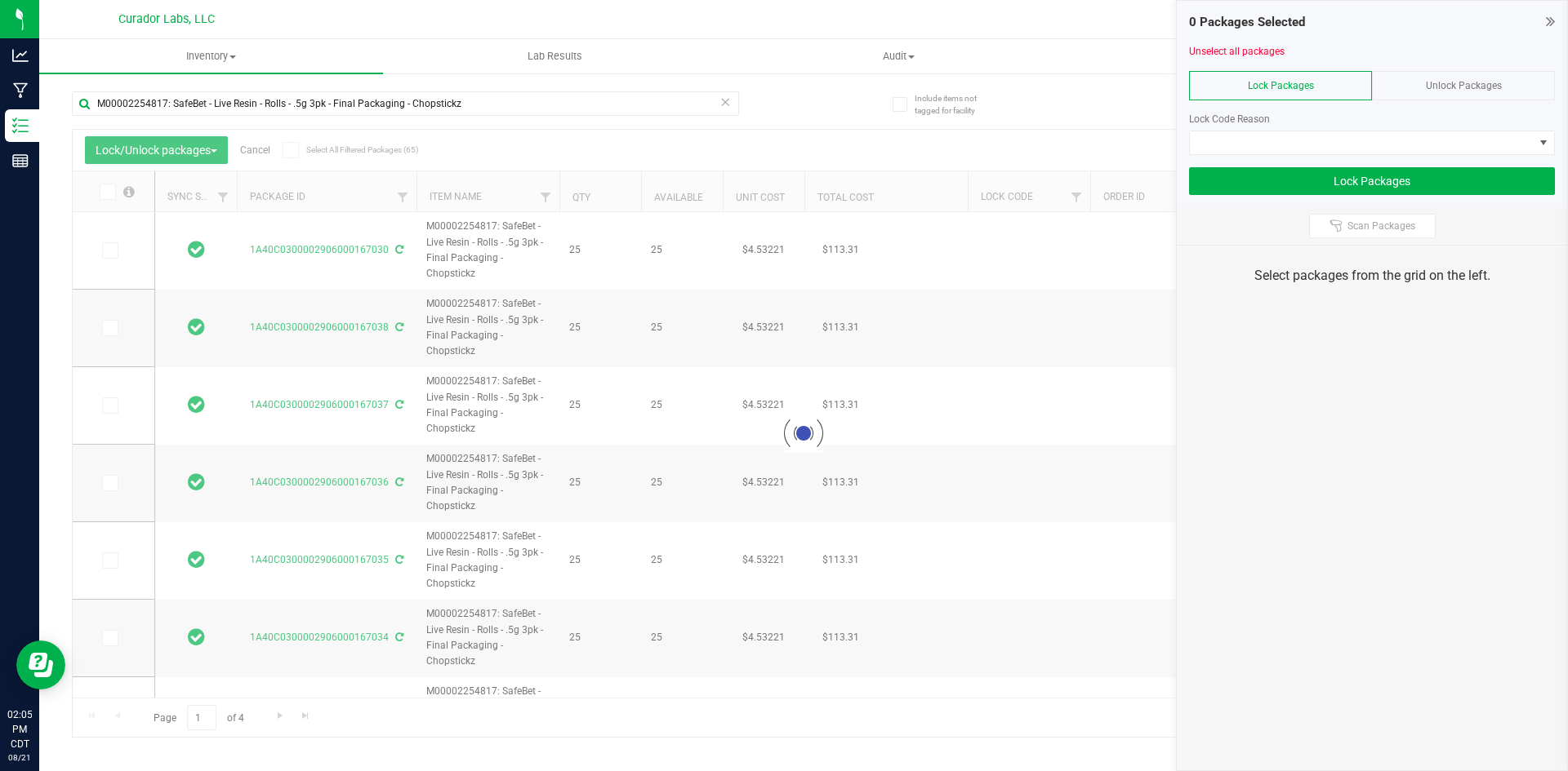
type input "[DATE]"
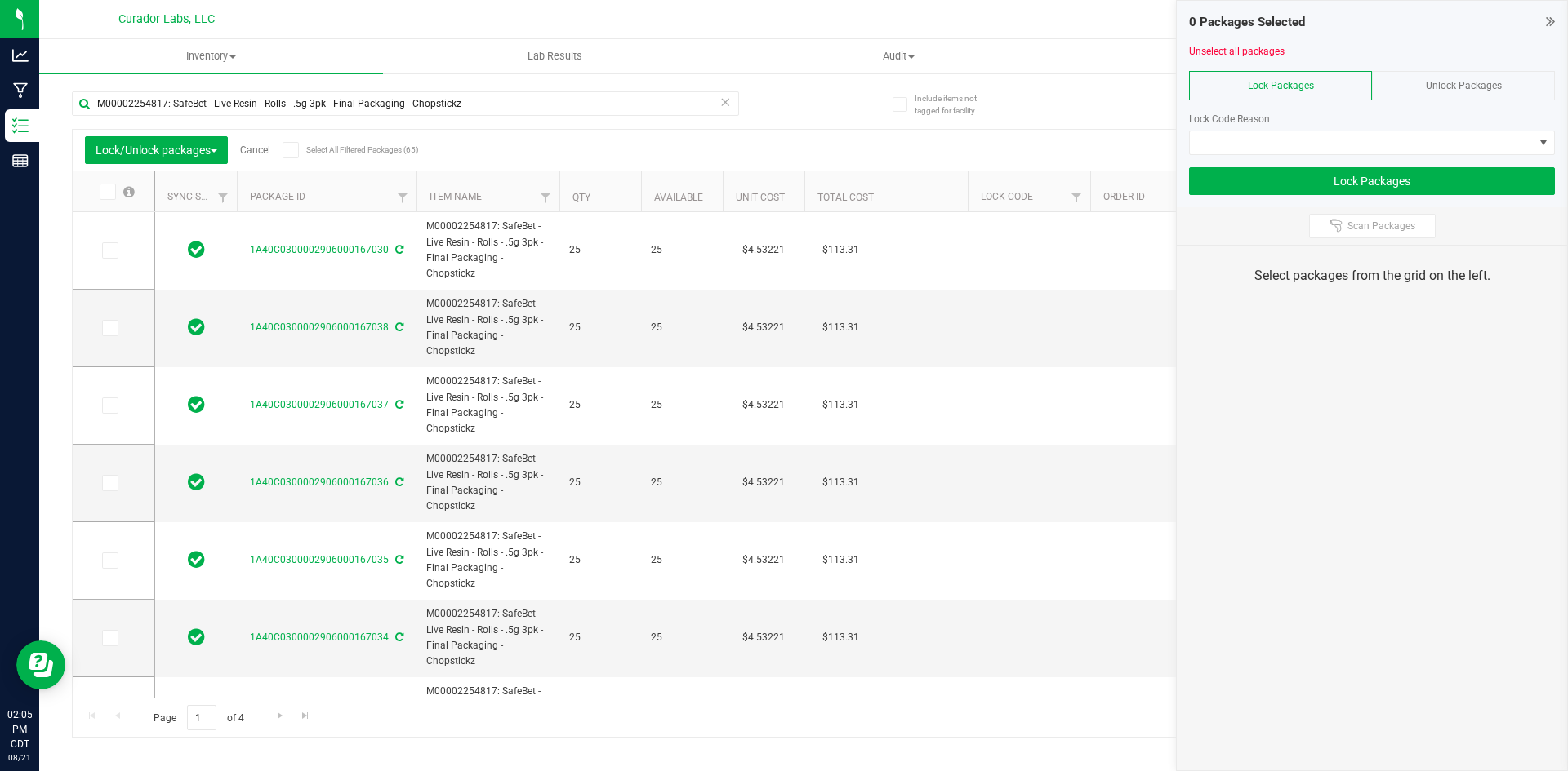
type input "[DATE]"
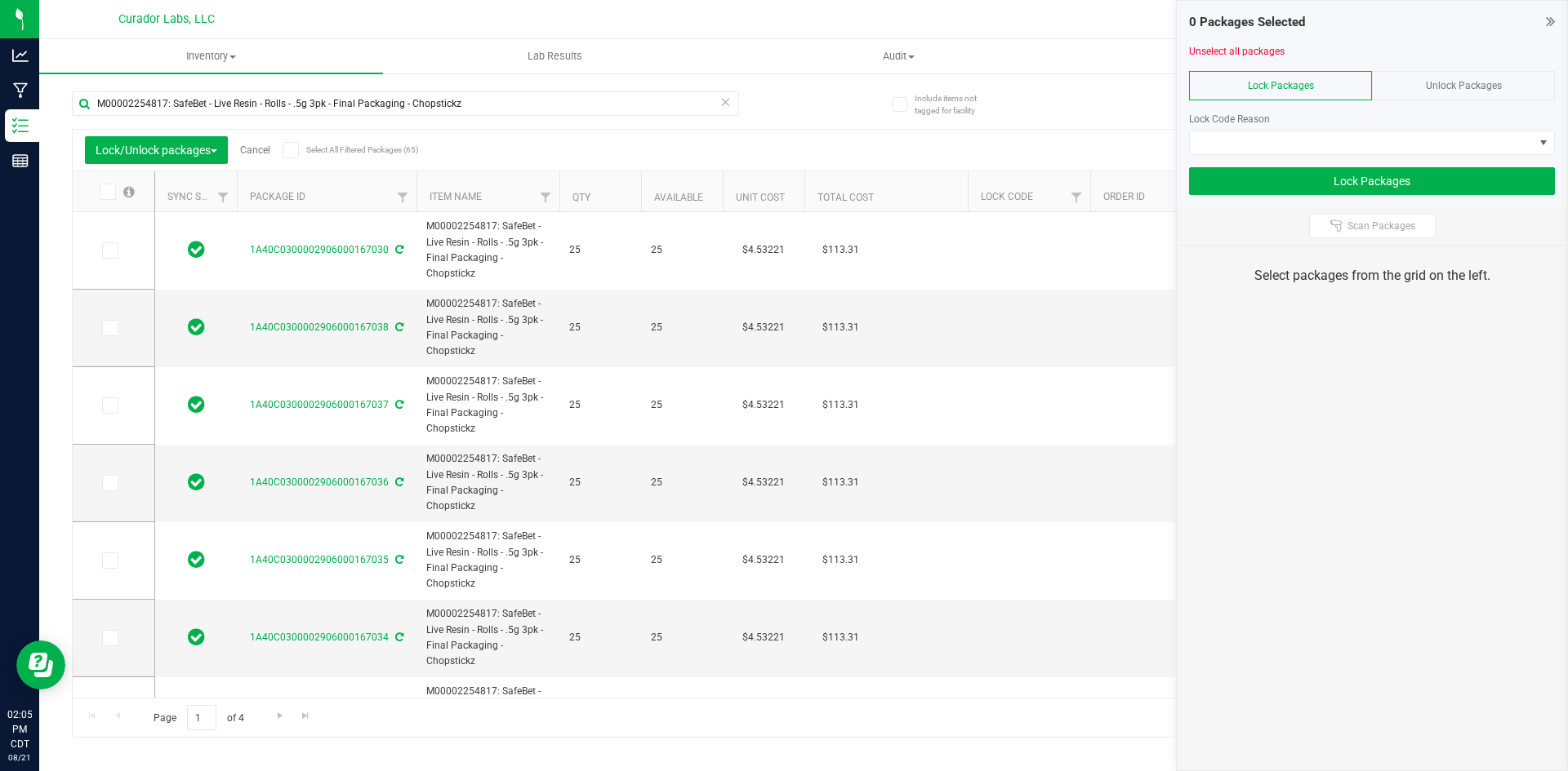
type input "[DATE]"
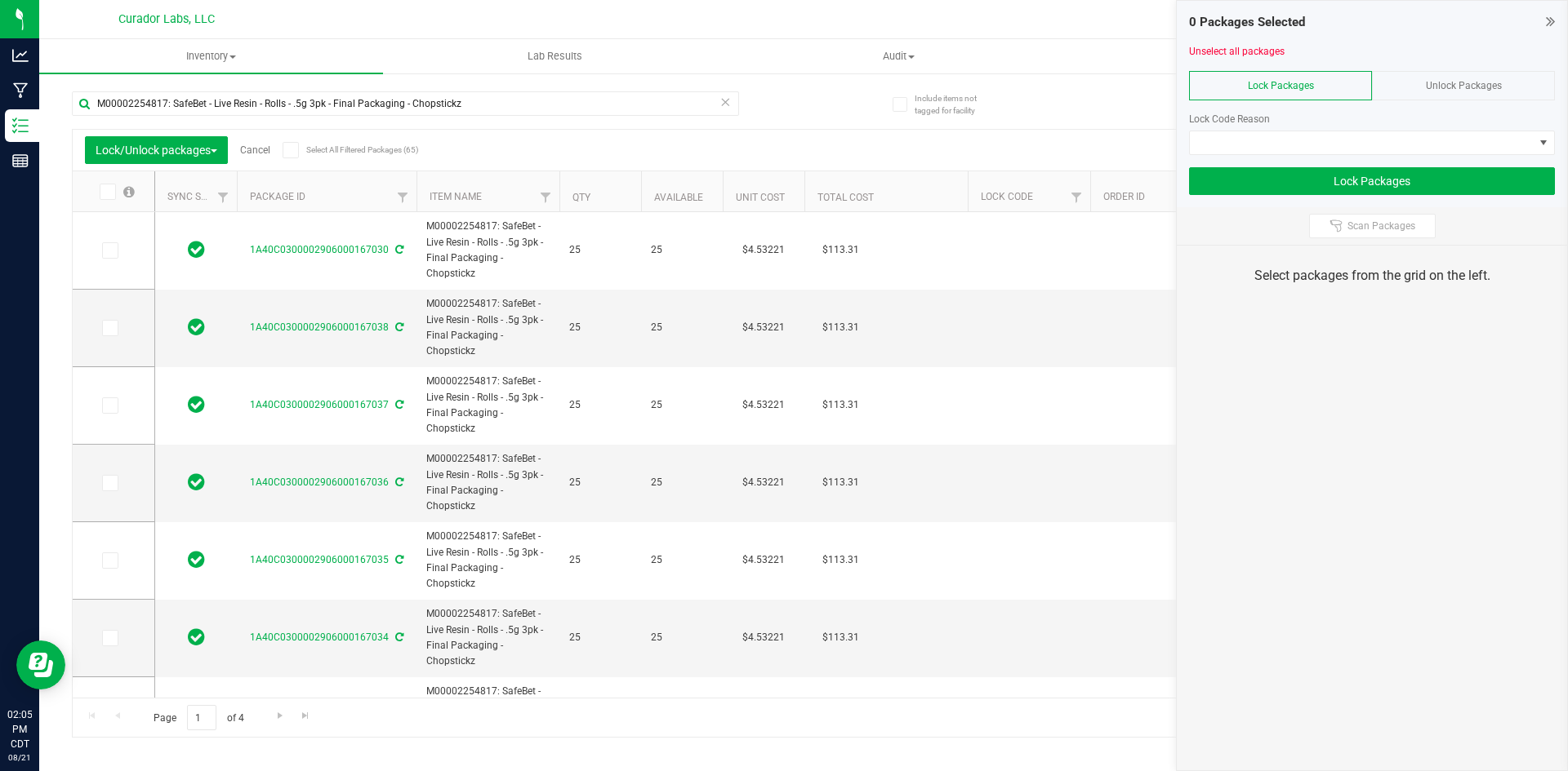
type input "[DATE]"
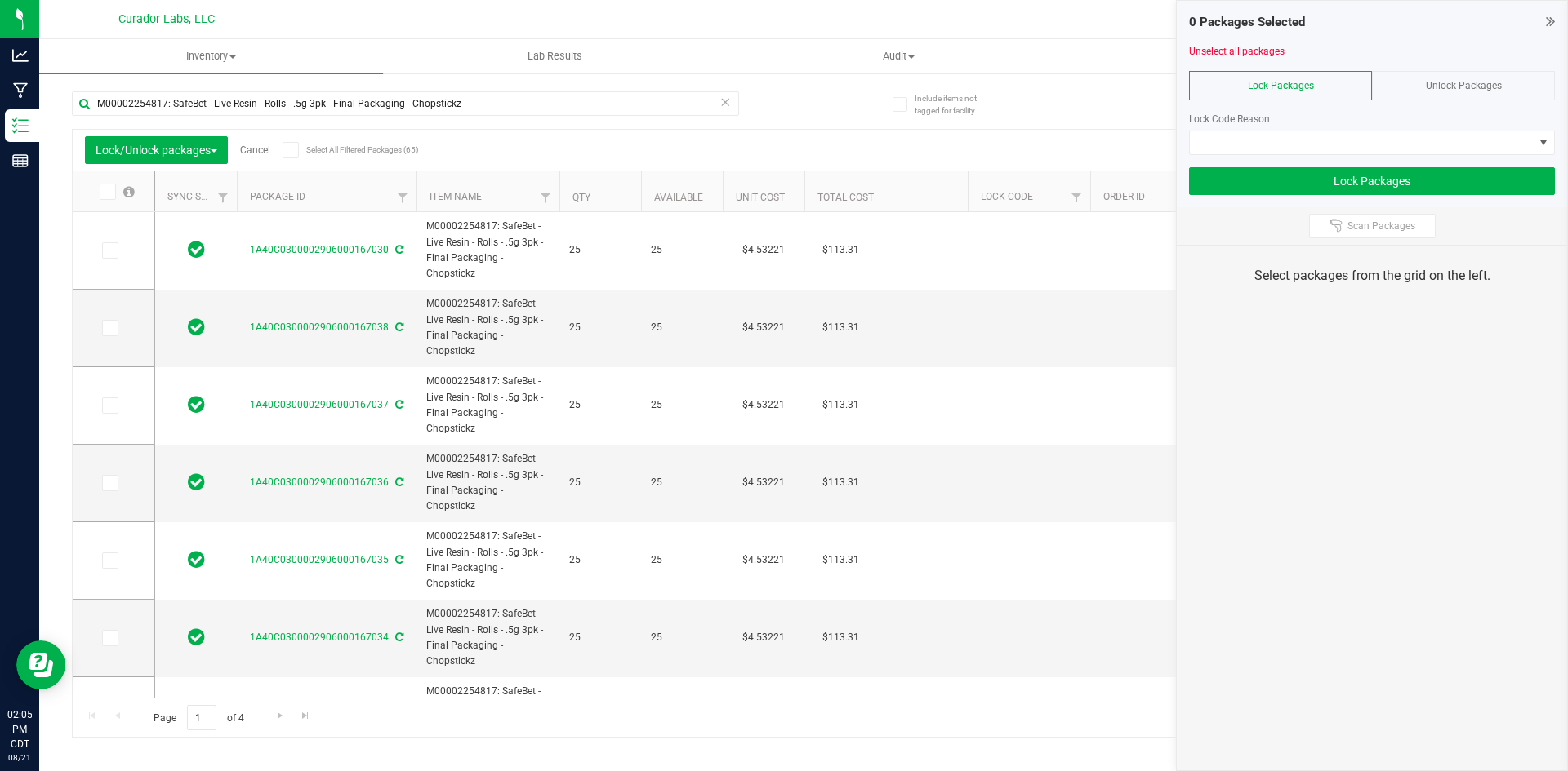
type input "[DATE]"
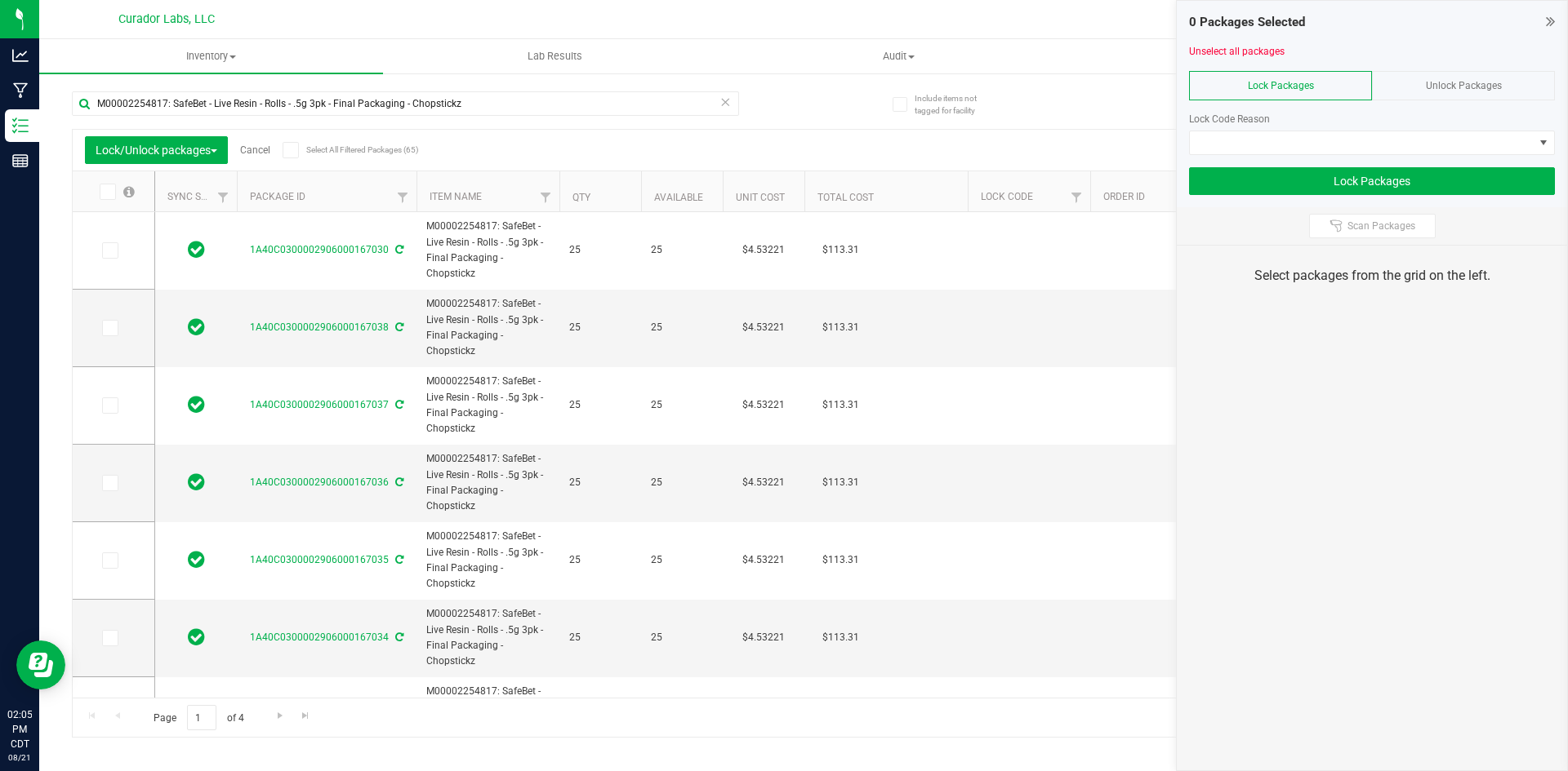
click at [299, 145] on span at bounding box center [290, 150] width 16 height 16
click at [0, 0] on input "Select All Filtered Packages (65)" at bounding box center [0, 0] width 0 height 0
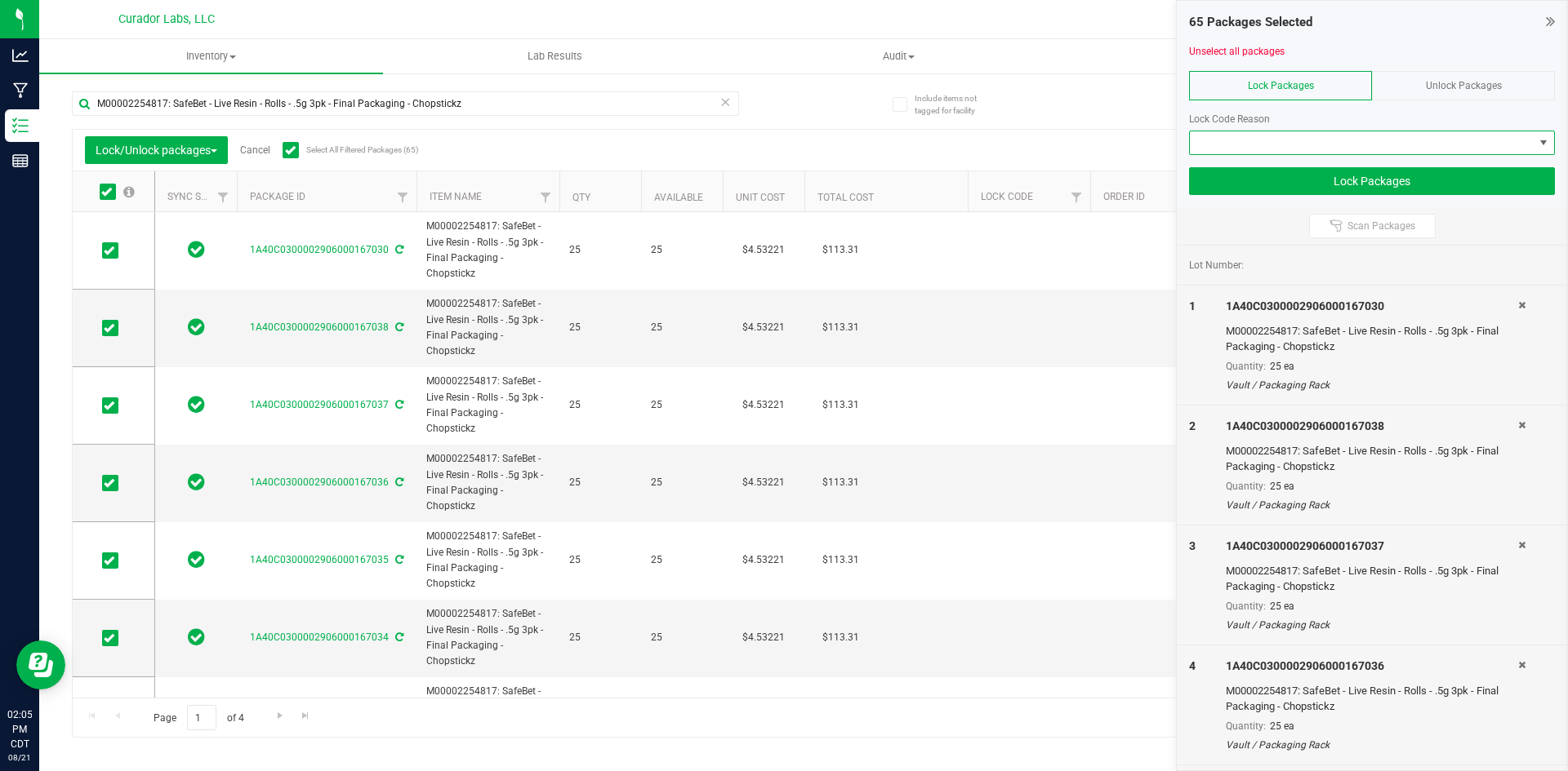
click at [1266, 146] on span at bounding box center [1362, 143] width 344 height 23
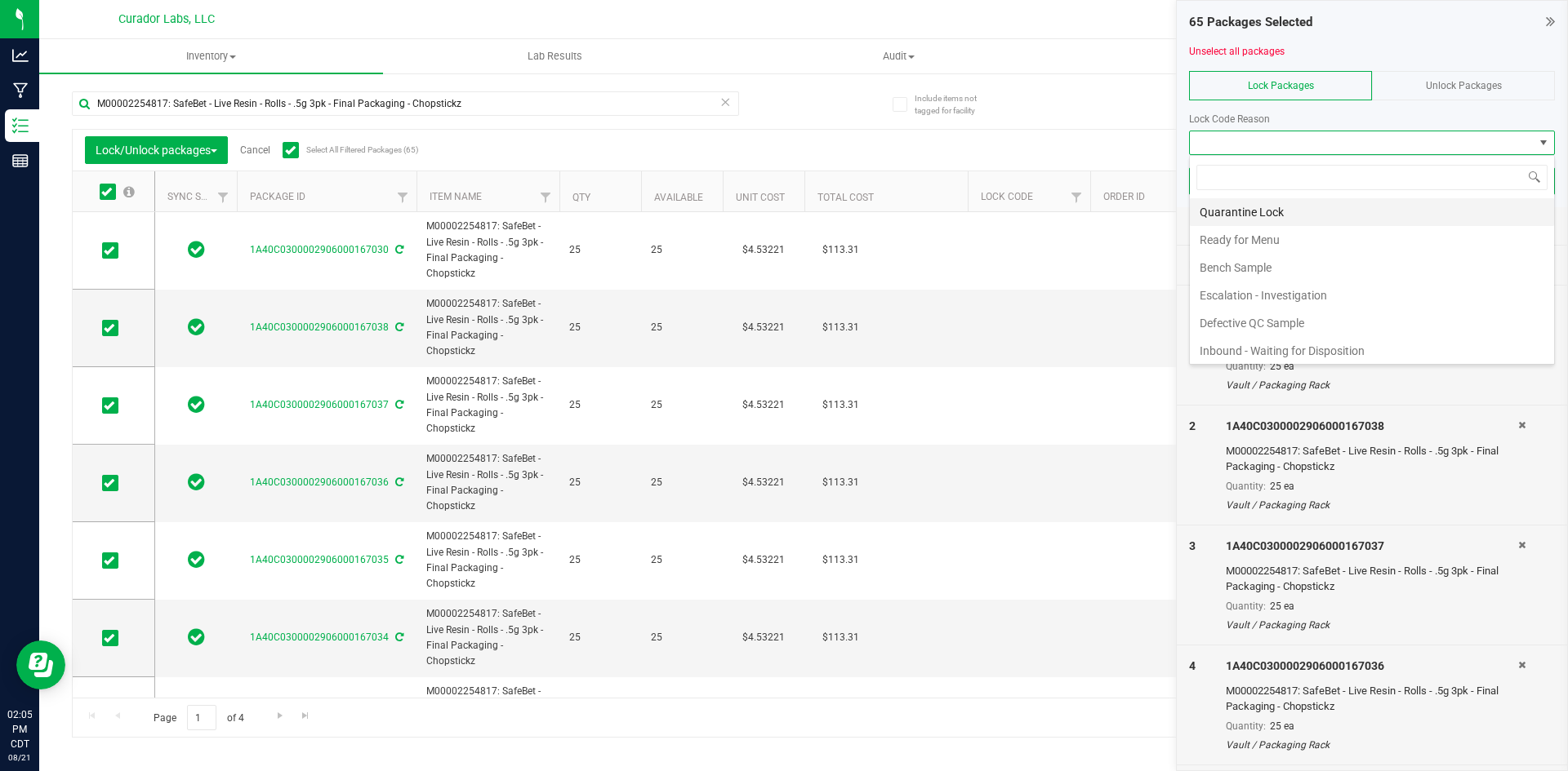
scroll to position [24, 366]
drag, startPoint x: 1256, startPoint y: 244, endPoint x: 1180, endPoint y: 181, distance: 98.7
click at [1255, 244] on li "Ready for Menu" at bounding box center [1372, 239] width 364 height 28
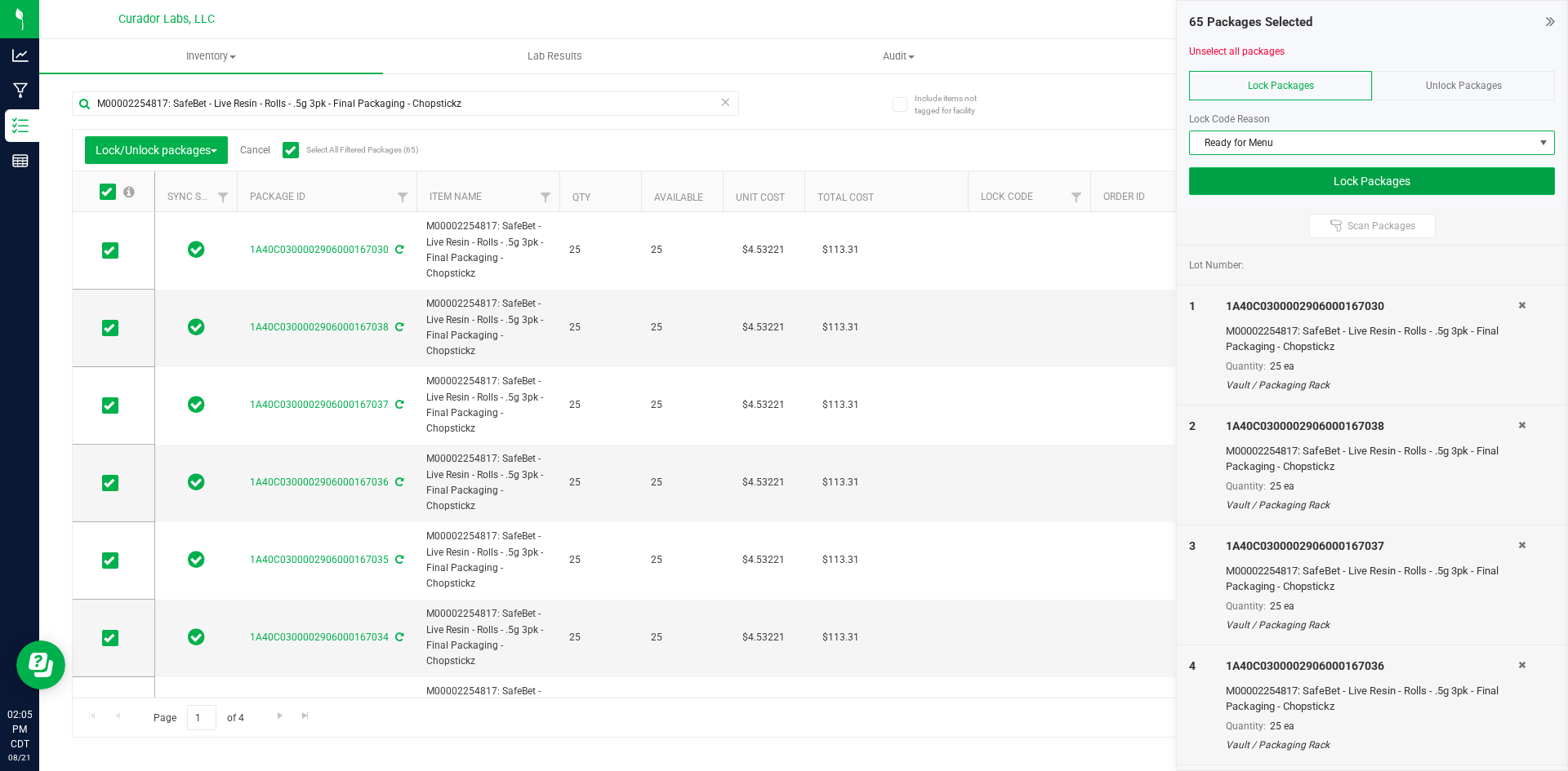
click at [1238, 182] on button "Lock Packages" at bounding box center [1372, 181] width 366 height 28
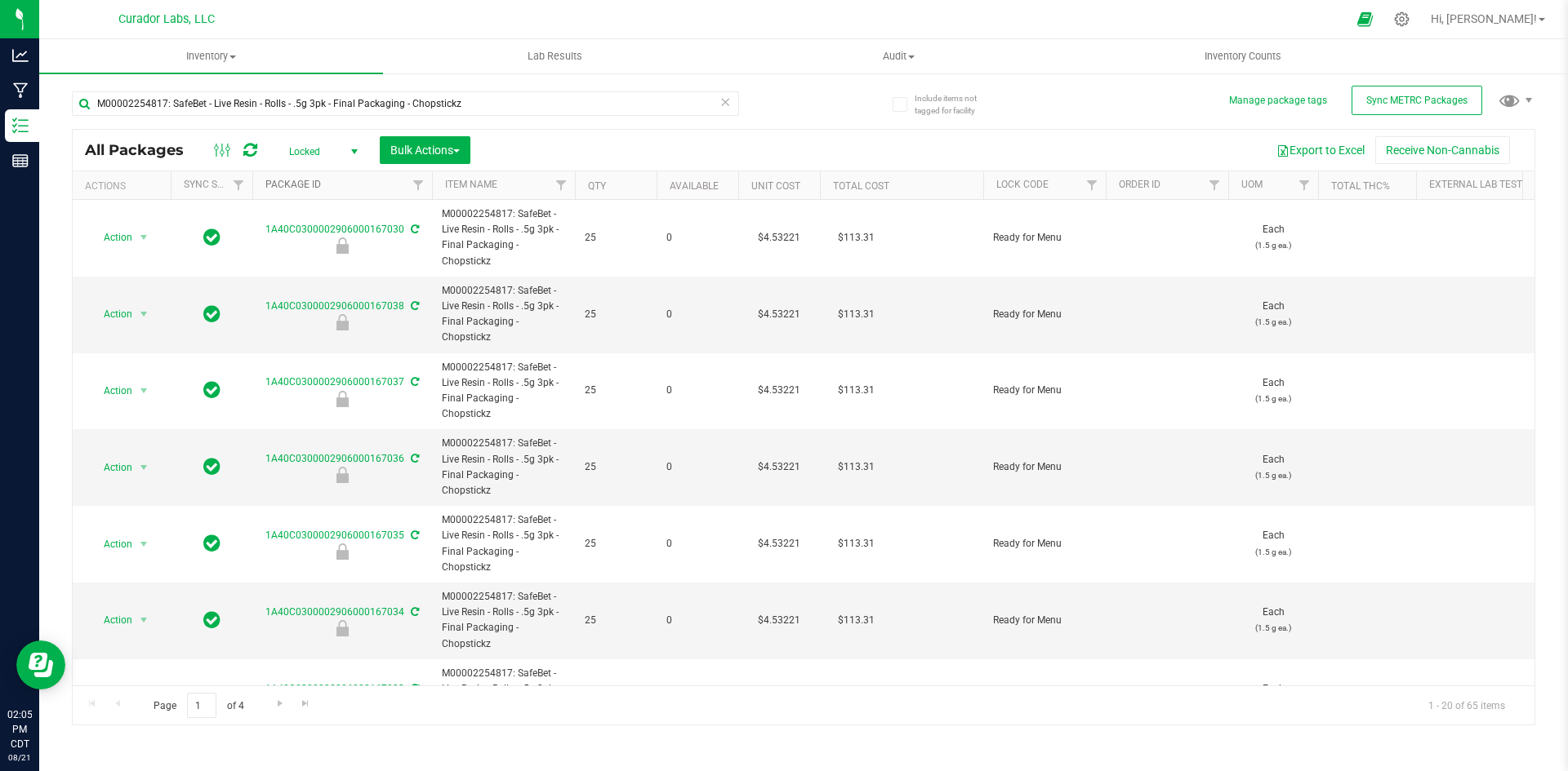
click at [298, 187] on link "Package ID" at bounding box center [293, 184] width 55 height 12
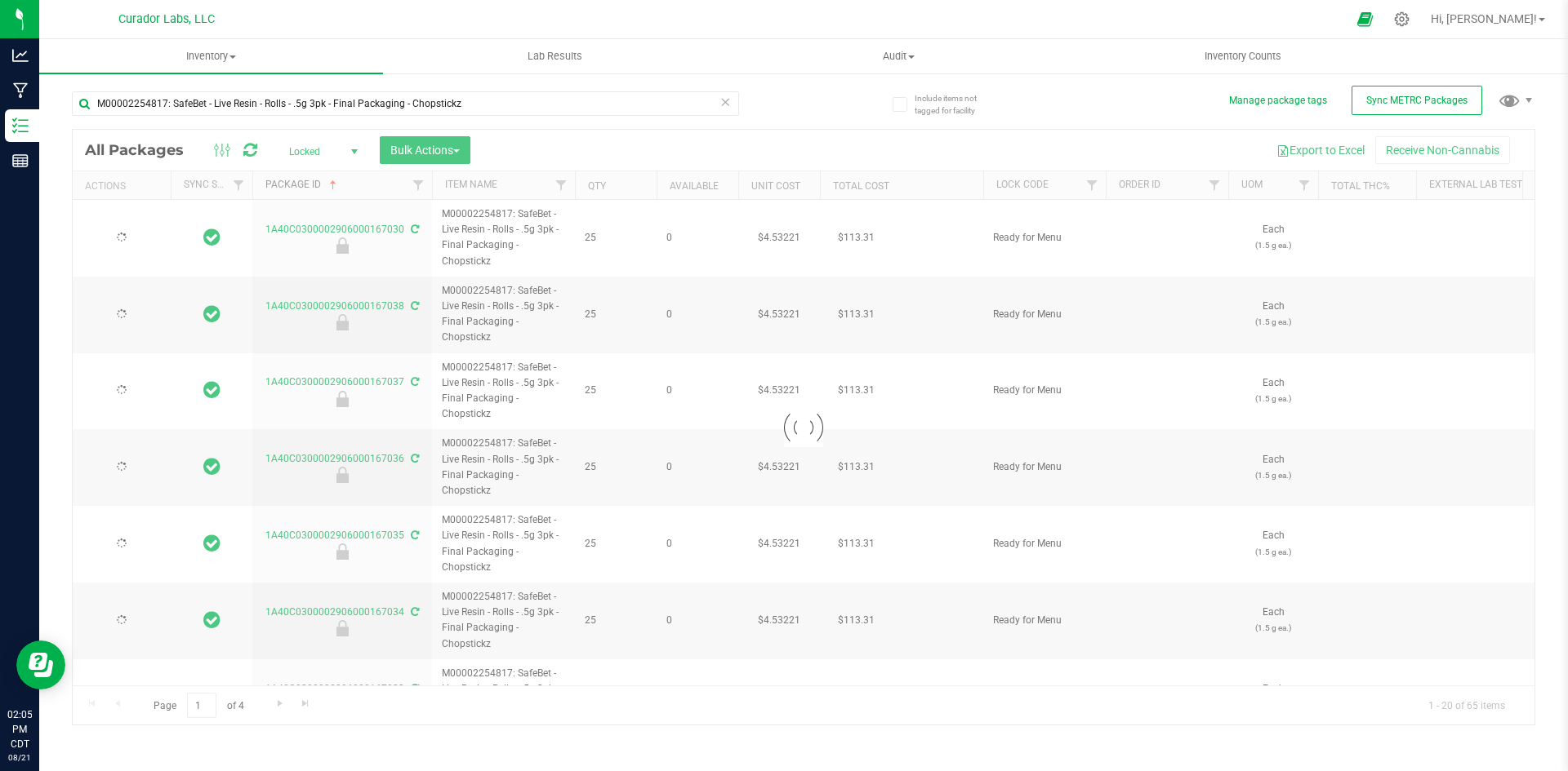
type input "[DATE]"
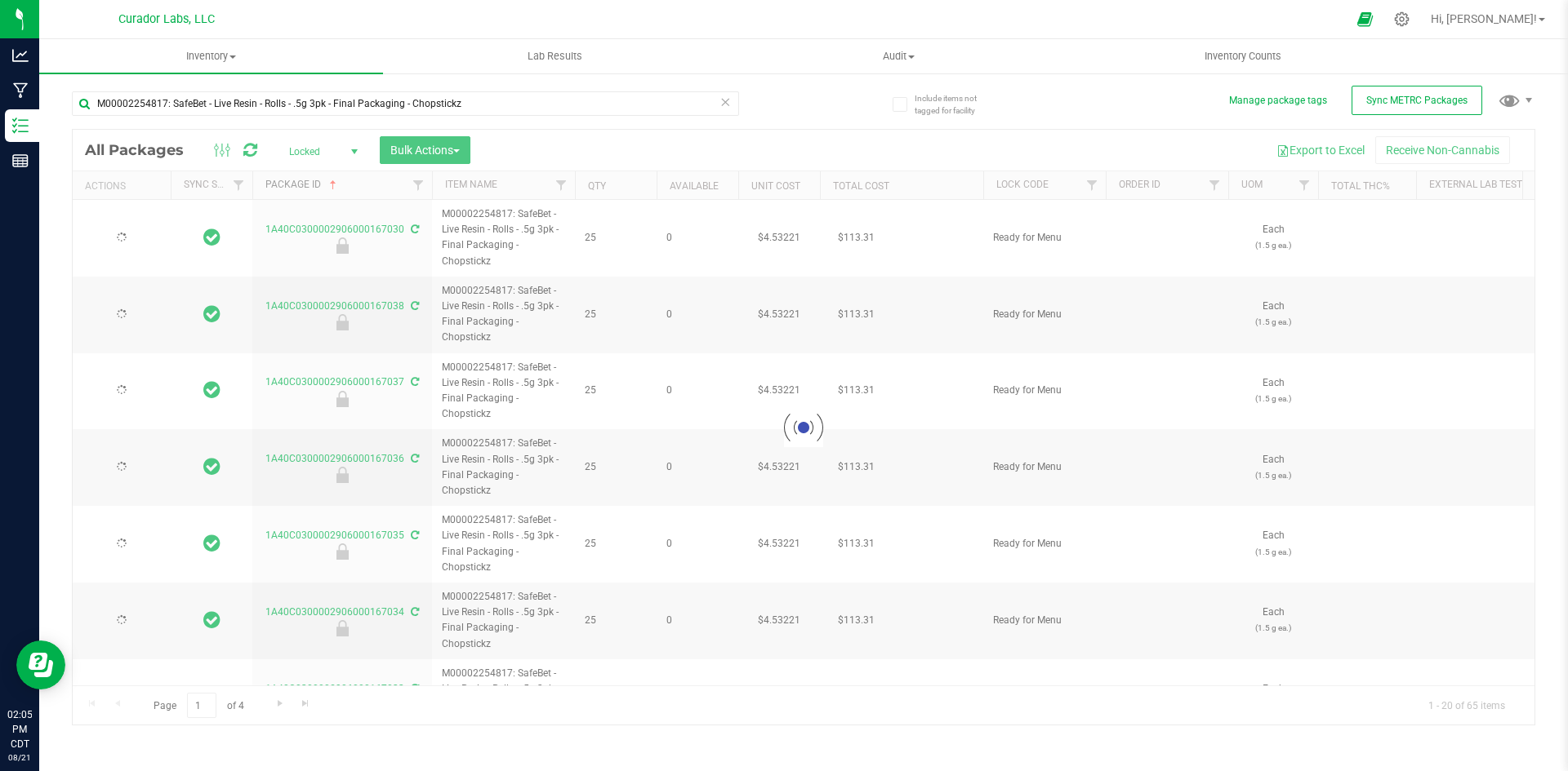
type input "[DATE]"
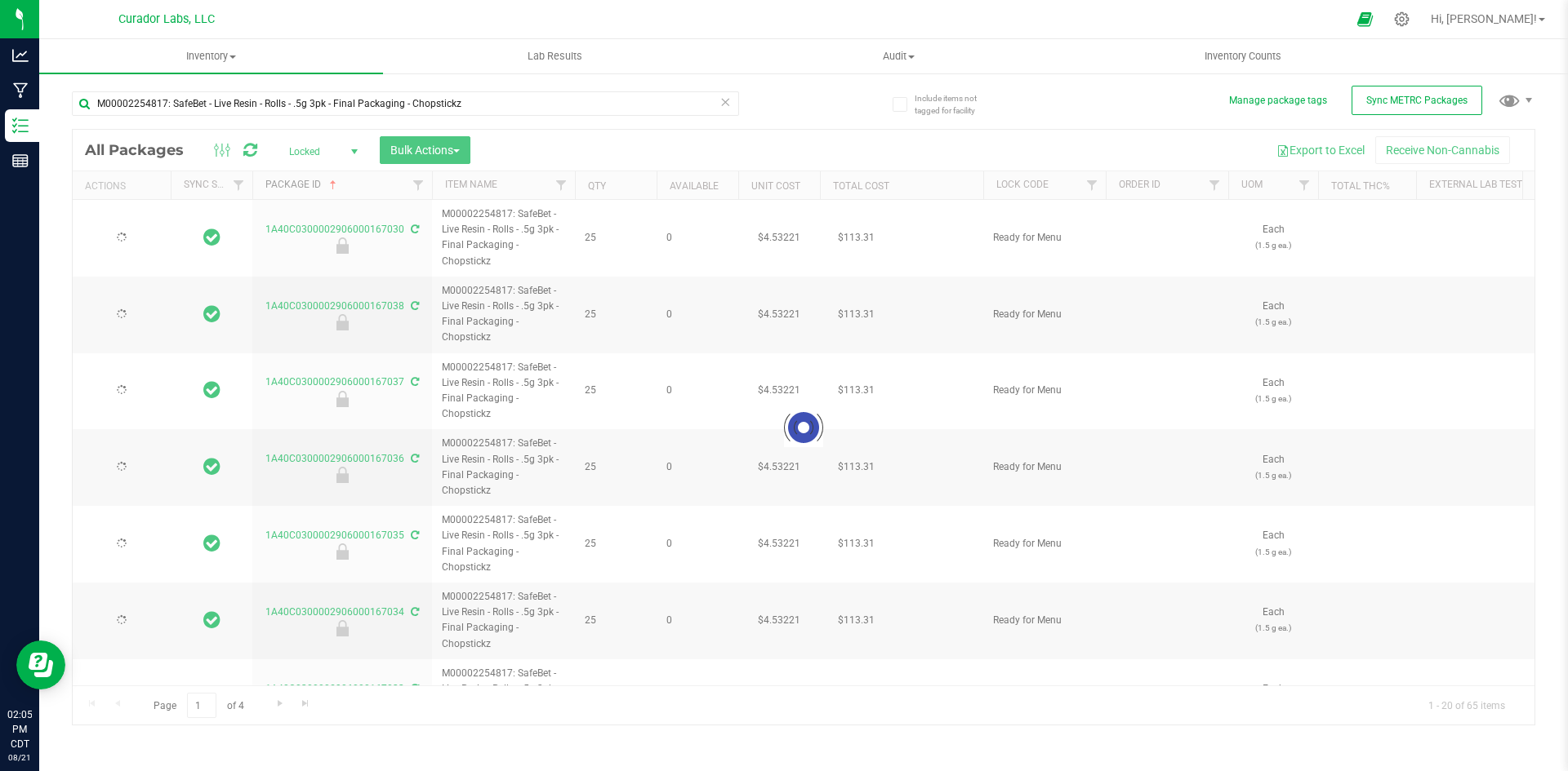
type input "[DATE]"
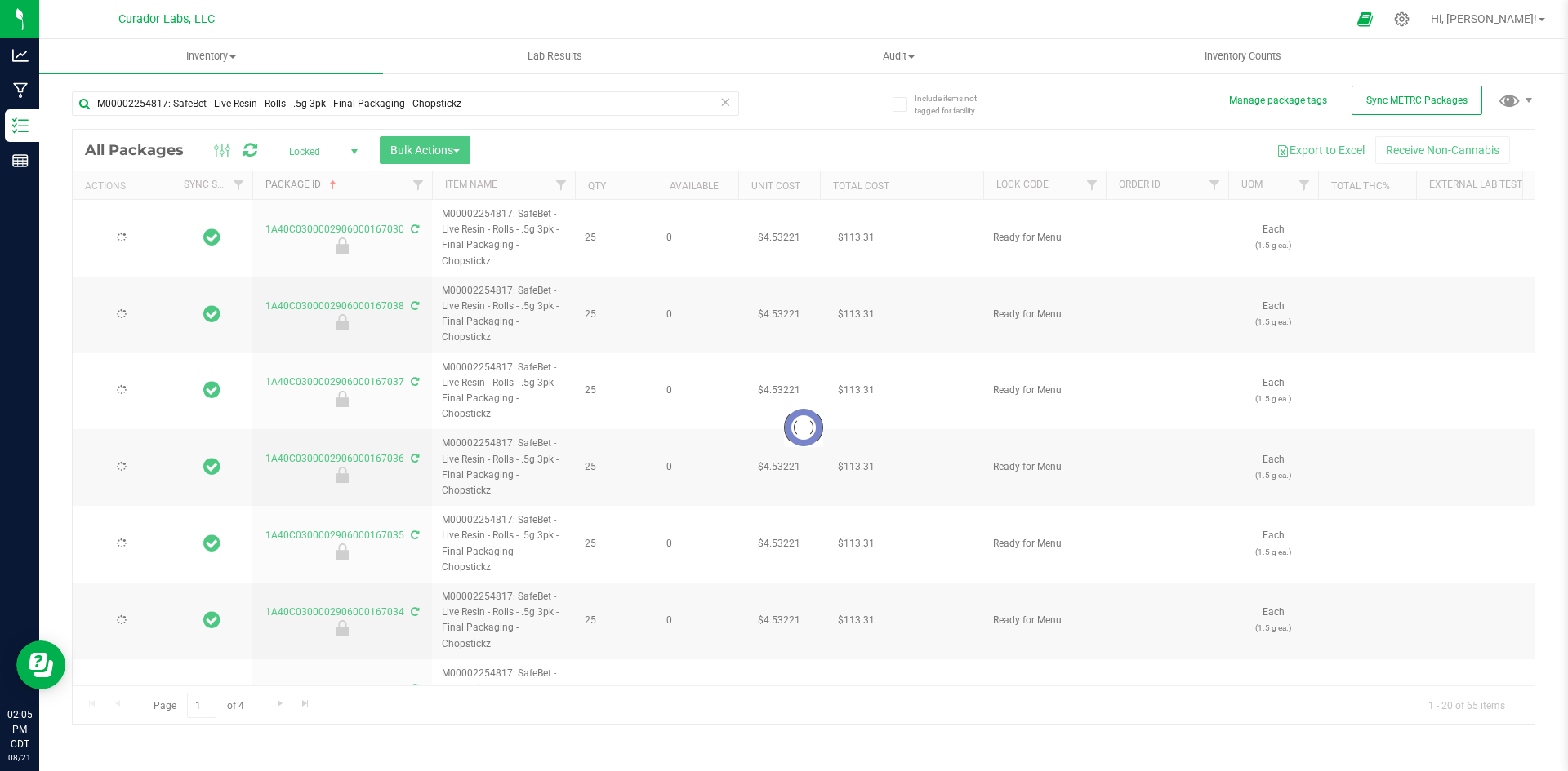
type input "[DATE]"
